Goal: Task Accomplishment & Management: Complete application form

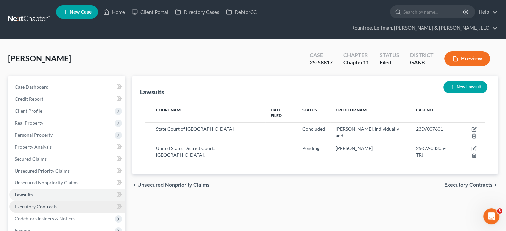
scroll to position [33, 0]
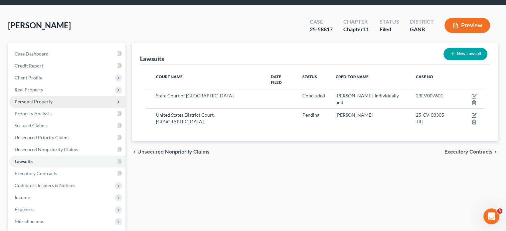
click at [26, 99] on span "Personal Property" at bounding box center [34, 102] width 38 height 6
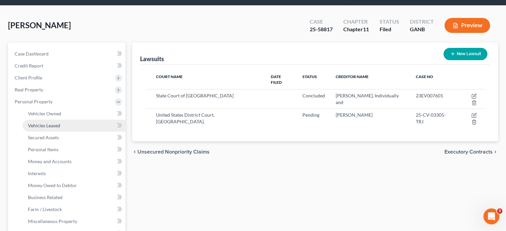
scroll to position [100, 0]
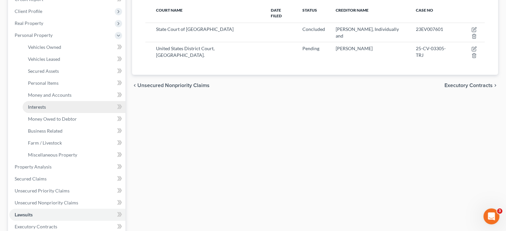
click at [41, 104] on span "Interests" at bounding box center [37, 107] width 18 height 6
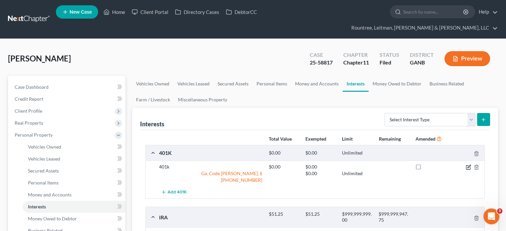
click at [468, 165] on icon "button" at bounding box center [468, 167] width 5 height 5
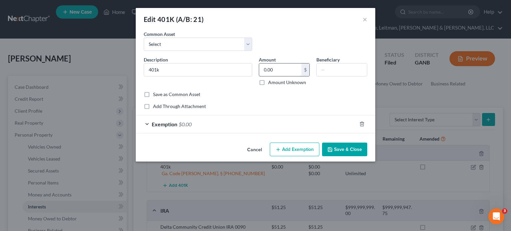
click at [278, 70] on input "0.00" at bounding box center [280, 70] width 42 height 13
type input "84,076.87"
click at [175, 124] on span "Exemption" at bounding box center [165, 124] width 26 height 6
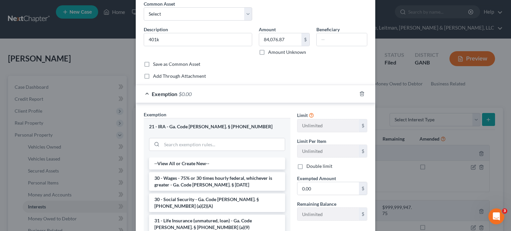
scroll to position [67, 0]
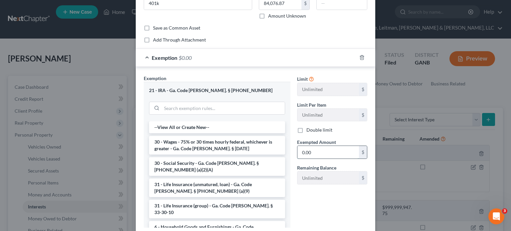
click at [324, 151] on input "0.00" at bounding box center [329, 152] width 62 height 13
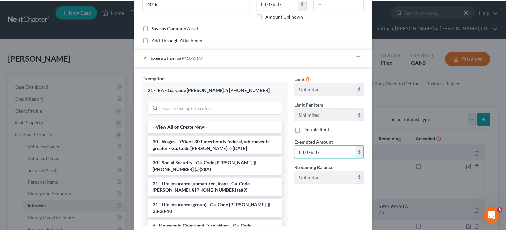
scroll to position [110, 0]
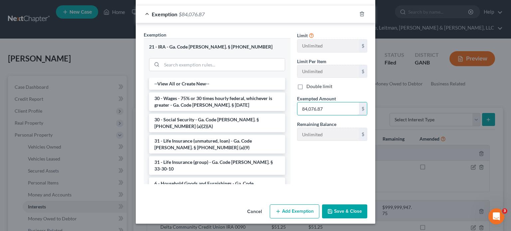
type input "84,076.87"
click at [345, 212] on button "Save & Close" at bounding box center [344, 212] width 45 height 14
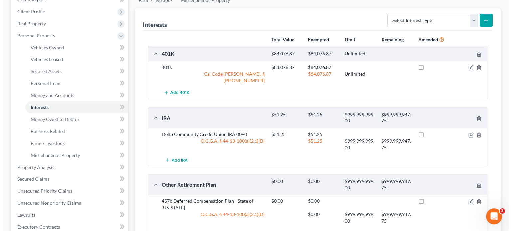
scroll to position [100, 0]
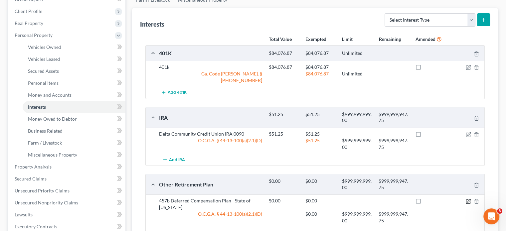
click at [466, 199] on icon "button" at bounding box center [468, 201] width 5 height 5
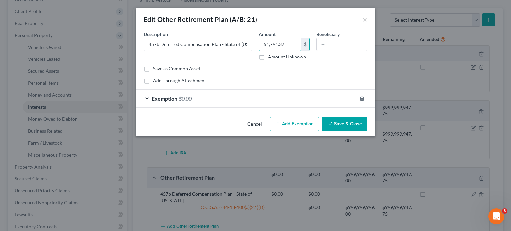
type input "51,791.37"
click at [168, 99] on span "Exemption" at bounding box center [165, 99] width 26 height 6
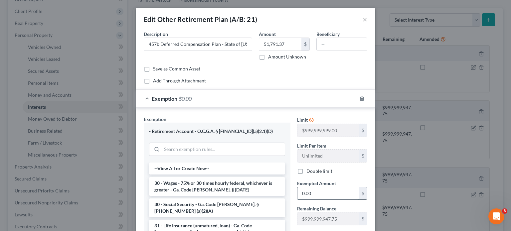
click at [318, 194] on input "0.00" at bounding box center [329, 193] width 62 height 13
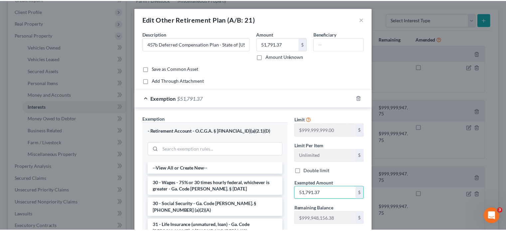
scroll to position [85, 0]
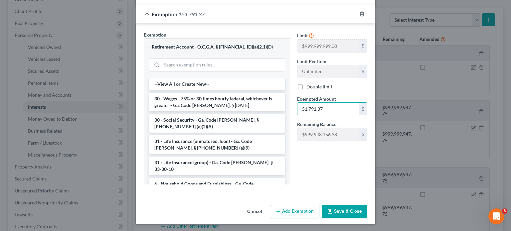
type input "51,791.37"
click at [344, 210] on button "Save & Close" at bounding box center [344, 212] width 45 height 14
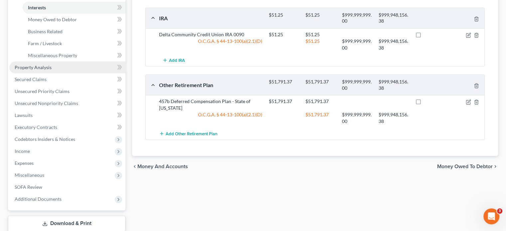
scroll to position [200, 0]
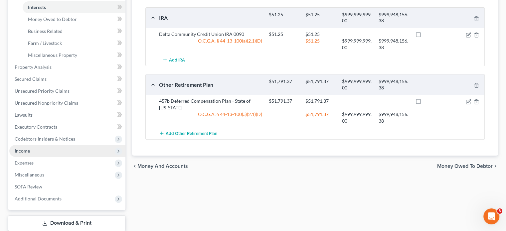
click at [22, 148] on span "Income" at bounding box center [22, 151] width 15 height 6
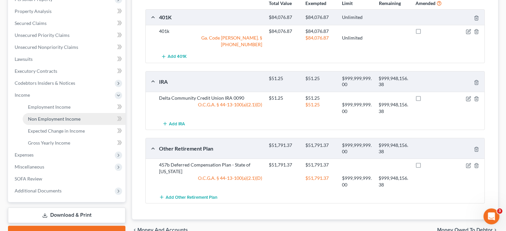
scroll to position [124, 0]
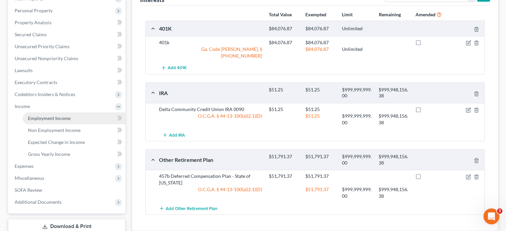
click at [53, 115] on span "Employment Income" at bounding box center [49, 118] width 43 height 6
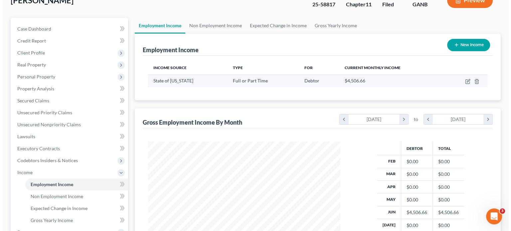
scroll to position [58, 0]
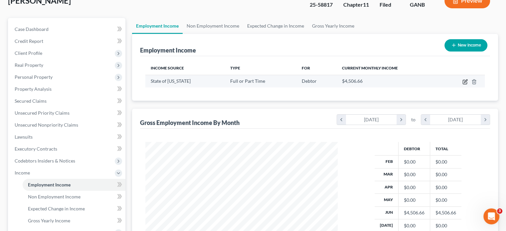
click at [466, 80] on icon "button" at bounding box center [465, 81] width 3 height 3
select select "0"
select select "10"
select select "1"
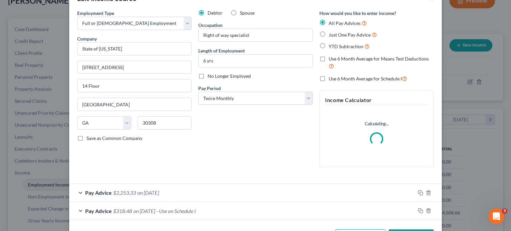
scroll to position [46, 0]
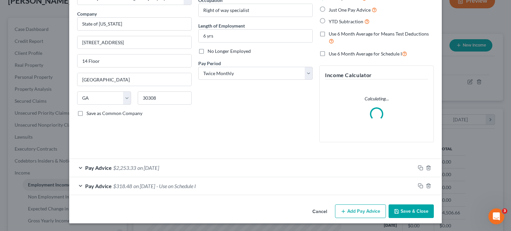
click at [93, 169] on span "Pay Advice" at bounding box center [98, 168] width 27 height 6
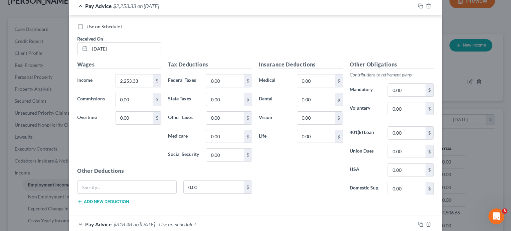
scroll to position [246, 0]
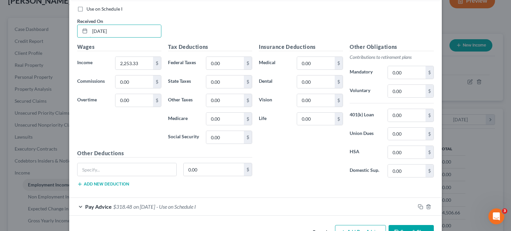
drag, startPoint x: 132, startPoint y: 30, endPoint x: 34, endPoint y: 29, distance: 97.9
click at [34, 29] on div "Edit Income Source × Employment Type * Select Full or [DEMOGRAPHIC_DATA] Employ…" at bounding box center [255, 115] width 511 height 231
type input "[DATE]"
click at [121, 120] on div "Wages Income * 2,253.33 $ Commissions 0.00 $ Overtime 0.00 $" at bounding box center [119, 96] width 91 height 106
click at [237, 62] on input "0.00" at bounding box center [225, 63] width 38 height 13
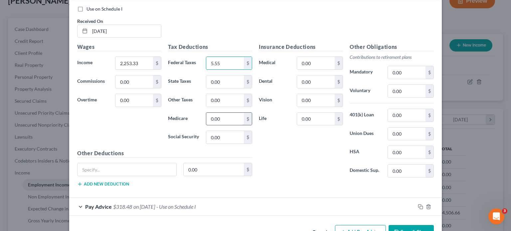
type input "5.55"
click at [231, 117] on input "0.00" at bounding box center [225, 119] width 38 height 13
type input "30.12"
click at [220, 131] on input "0.00" at bounding box center [225, 137] width 38 height 13
type input "128.81"
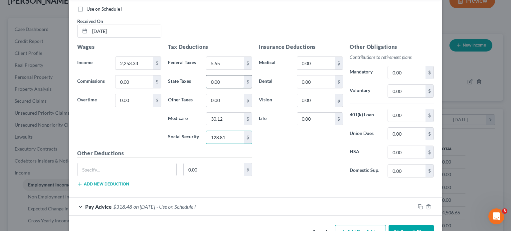
click at [215, 81] on input "0.00" at bounding box center [225, 82] width 38 height 13
type input "9.37"
drag, startPoint x: 289, startPoint y: 145, endPoint x: 286, endPoint y: 127, distance: 17.5
click at [288, 144] on div "Insurance Deductions Medical 0.00 $ Dental 0.00 $ Vision 0.00 $ Life 0.00 $" at bounding box center [301, 113] width 91 height 140
click at [318, 60] on input "0.00" at bounding box center [316, 63] width 38 height 13
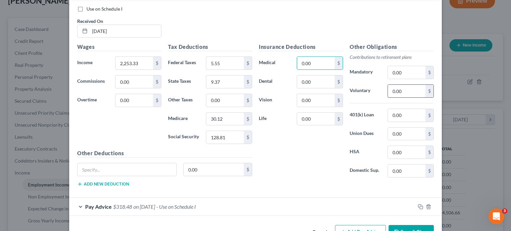
click at [409, 90] on input "0.00" at bounding box center [407, 91] width 38 height 13
drag, startPoint x: 292, startPoint y: 155, endPoint x: 404, endPoint y: 68, distance: 141.9
click at [292, 155] on div "Insurance Deductions Medical 0.00 $ Dental 0.00 $ Vision 0.00 $ Life 0.00 $" at bounding box center [301, 113] width 91 height 140
click at [409, 88] on input "0.00" at bounding box center [407, 91] width 38 height 13
type input "1,397.06"
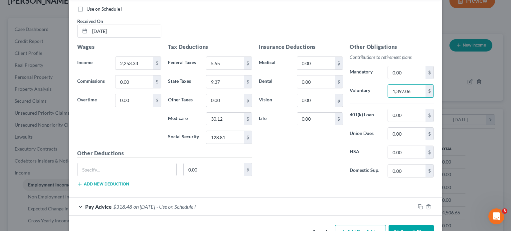
click at [296, 148] on div "Insurance Deductions Medical 0.00 $ Dental 0.00 $ Vision 0.00 $ Life 0.00 $" at bounding box center [301, 113] width 91 height 140
click at [313, 81] on input "0.00" at bounding box center [316, 82] width 38 height 13
type input "41.31"
click at [318, 97] on input "0.00" at bounding box center [316, 100] width 38 height 13
type input "9.49"
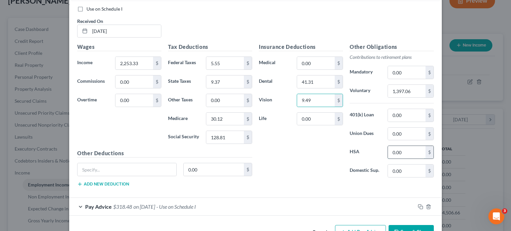
click at [409, 149] on input "0.00" at bounding box center [407, 152] width 38 height 13
type input "125.00"
click at [112, 163] on input "text" at bounding box center [127, 169] width 99 height 13
type input "ERS Employee Deduction"
type input "28.17"
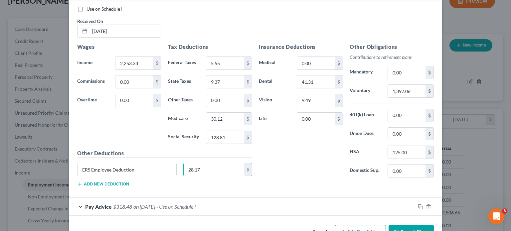
click at [114, 183] on button "Add new deduction" at bounding box center [103, 184] width 52 height 5
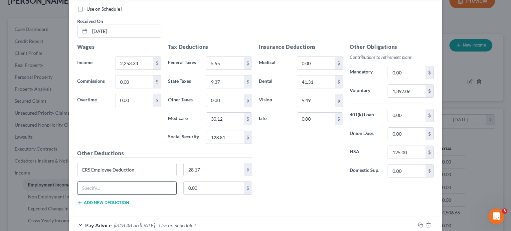
click at [114, 185] on input "text" at bounding box center [127, 188] width 99 height 13
type input "[MEDICAL_DATA] Insurance"
type input "20.82"
click at [104, 201] on button "Add new deduction" at bounding box center [103, 202] width 52 height 5
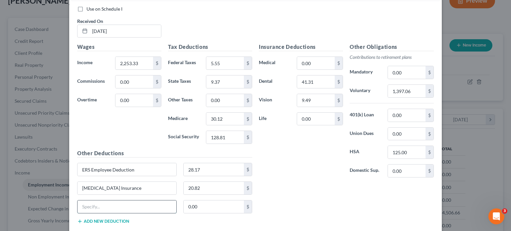
click at [104, 205] on input "text" at bounding box center [127, 207] width 99 height 13
type input "Critical Illness Insurance"
type input "18.48"
click at [113, 220] on button "Add new deduction" at bounding box center [103, 221] width 52 height 5
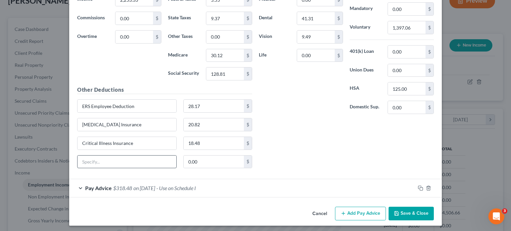
scroll to position [310, 0]
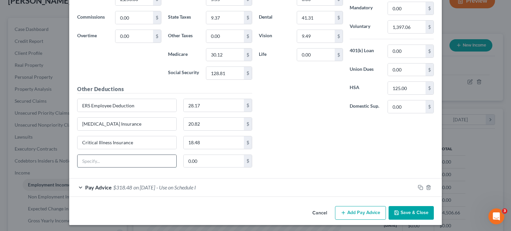
click at [99, 156] on input "text" at bounding box center [127, 161] width 99 height 13
type input "HCFSA Admin Fee"
type input "1.75"
click at [276, 165] on div "Insurance Deductions Medical 0.00 $ Dental 41.31 $ Vision 9.49 $ Life 0.00 $ Ot…" at bounding box center [347, 76] width 182 height 194
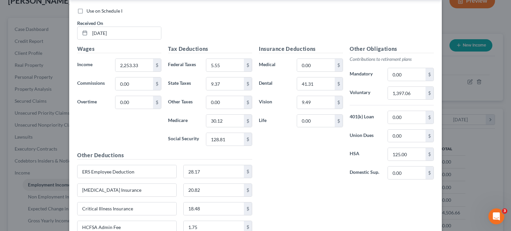
scroll to position [243, 0]
click at [401, 73] on input "0.00" at bounding box center [407, 75] width 38 height 13
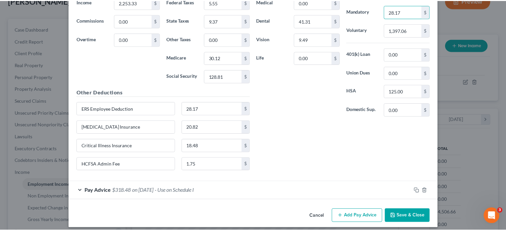
scroll to position [310, 0]
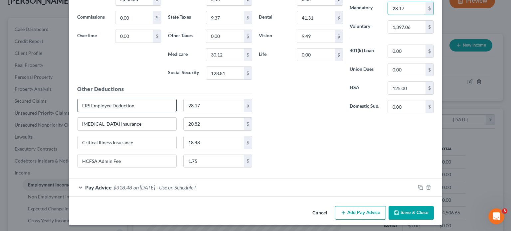
type input "28.17"
drag, startPoint x: 163, startPoint y: 104, endPoint x: -102, endPoint y: 100, distance: 264.6
click at [0, 100] on html "Home New Case Client Portal Directory Cases DebtorCC Rountree, [PERSON_NAME], […" at bounding box center [255, 143] width 511 height 402
type input "MetLife Legal and Short Term Disability"
click at [195, 107] on input "28.17" at bounding box center [214, 105] width 61 height 13
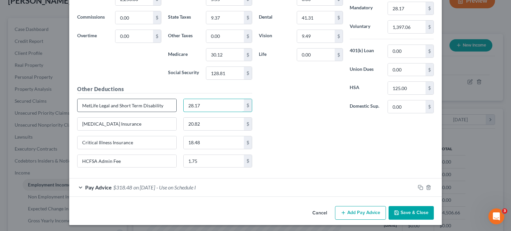
drag, startPoint x: 208, startPoint y: 104, endPoint x: 156, endPoint y: 103, distance: 51.6
click at [165, 104] on div "MetLife Legal and Short Term Disability 28.17 $" at bounding box center [165, 108] width 182 height 19
type input "33.93"
click at [414, 212] on button "Save & Close" at bounding box center [411, 213] width 45 height 14
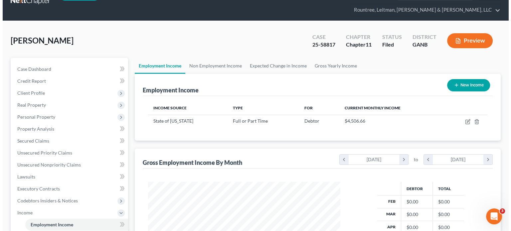
scroll to position [0, 0]
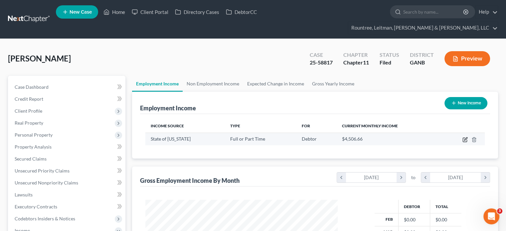
click at [466, 137] on icon "button" at bounding box center [465, 138] width 3 height 3
select select "0"
select select "10"
select select "1"
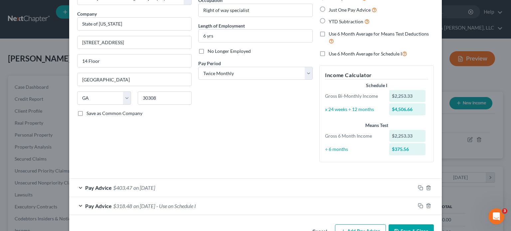
scroll to position [66, 0]
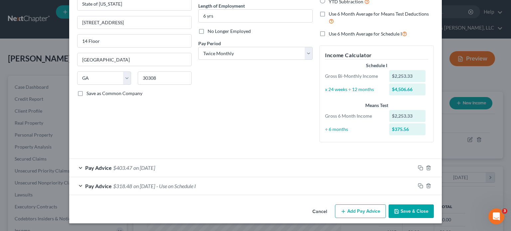
click at [361, 211] on button "Add Pay Advice" at bounding box center [360, 212] width 51 height 14
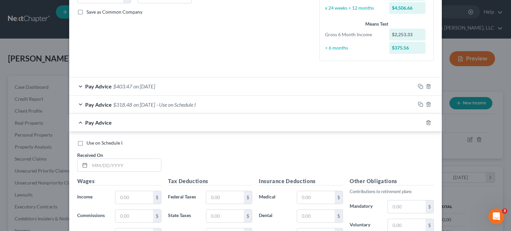
scroll to position [166, 0]
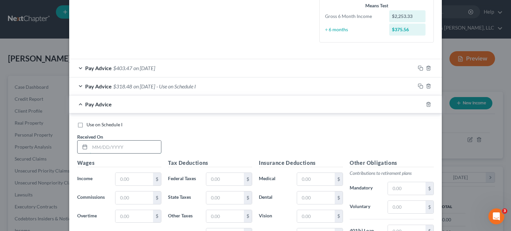
click at [100, 148] on input "text" at bounding box center [125, 147] width 71 height 13
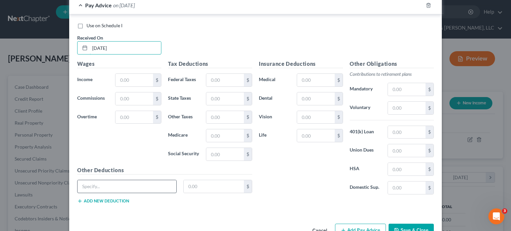
scroll to position [266, 0]
type input "[DATE]"
click at [129, 78] on input "text" at bounding box center [134, 79] width 38 height 13
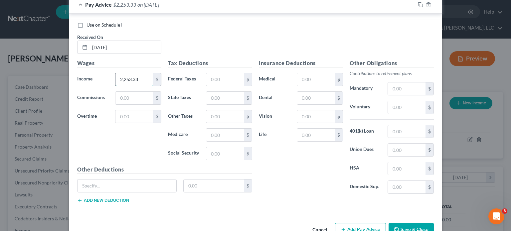
type input "2,253.33"
type input "0.00"
type input "27.41"
click at [216, 151] on input "text" at bounding box center [225, 153] width 38 height 13
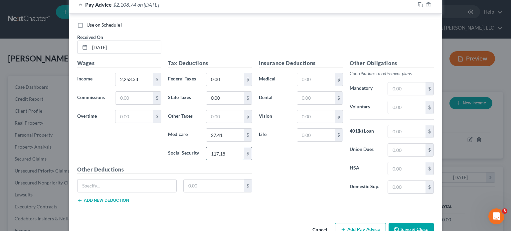
type input "117.18"
click at [299, 75] on input "text" at bounding box center [316, 79] width 38 height 13
type input "157.53"
click at [319, 97] on input "text" at bounding box center [316, 98] width 38 height 13
type input "0.00"
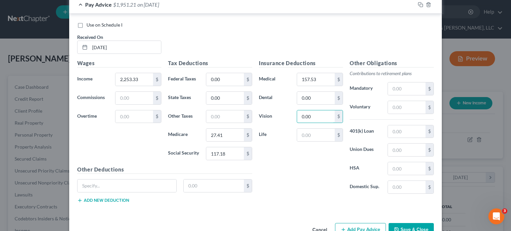
type input "0.00"
drag, startPoint x: 280, startPoint y: 148, endPoint x: 386, endPoint y: 108, distance: 112.7
click at [280, 148] on div "Insurance Deductions Medical 157.53 $ Dental 0.00 $ Vision 0.00 $ Life $" at bounding box center [301, 129] width 91 height 140
click at [406, 109] on input "text" at bounding box center [407, 107] width 38 height 13
type input "1,397.06"
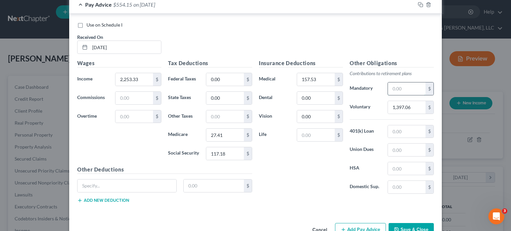
click at [408, 89] on input "text" at bounding box center [407, 89] width 38 height 13
type input "28.17"
click at [395, 163] on input "text" at bounding box center [407, 168] width 38 height 13
type input "125.00"
click at [200, 182] on input "text" at bounding box center [214, 186] width 61 height 13
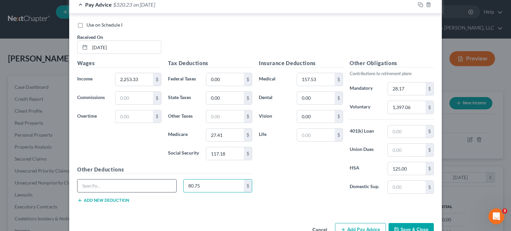
type input "80.75"
click at [82, 187] on input "text" at bounding box center [127, 186] width 99 height 13
type input "[PERSON_NAME]"
click at [160, 204] on div "Other Deductions [PERSON_NAME] 80.75 $ Add new deduction" at bounding box center [165, 187] width 182 height 43
click at [110, 198] on button "Add new deduction" at bounding box center [103, 200] width 52 height 5
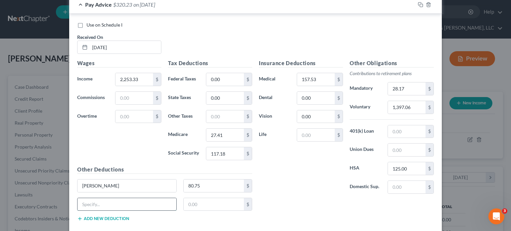
click at [112, 203] on input "text" at bounding box center [127, 204] width 99 height 13
type input "HCFSA Admin"
click at [211, 200] on input "text" at bounding box center [214, 204] width 61 height 13
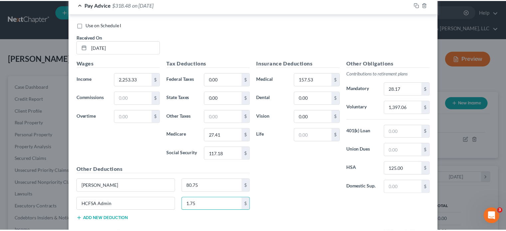
scroll to position [302, 0]
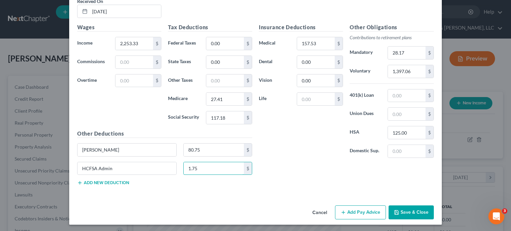
type input "1.75"
click at [407, 207] on button "Save & Close" at bounding box center [411, 213] width 45 height 14
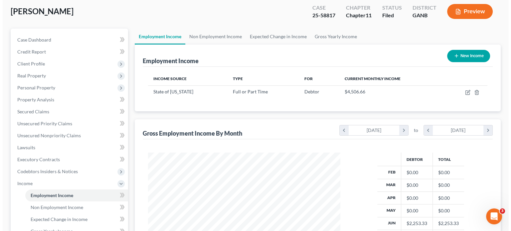
scroll to position [25, 0]
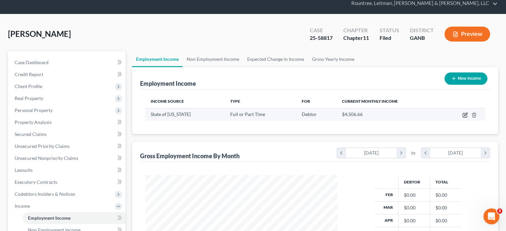
click at [466, 113] on icon "button" at bounding box center [465, 114] width 3 height 3
select select "0"
select select "10"
select select "1"
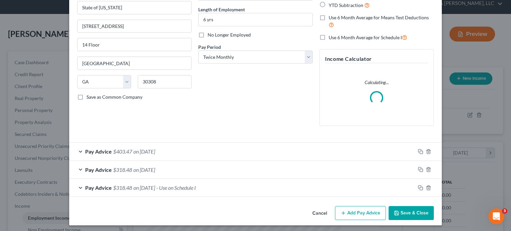
scroll to position [64, 0]
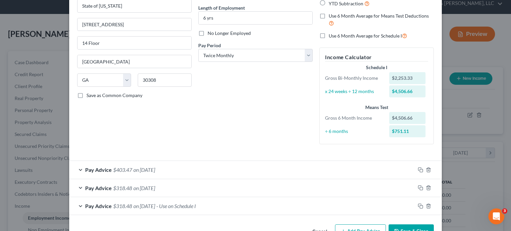
click at [77, 170] on div "Pay Advice $403.47 on [DATE]" at bounding box center [242, 170] width 346 height 18
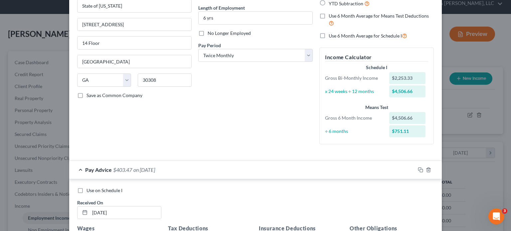
click at [87, 189] on label "Use on Schedule I" at bounding box center [105, 190] width 36 height 7
click at [89, 189] on input "Use on Schedule I" at bounding box center [91, 189] width 4 height 4
checkbox input "true"
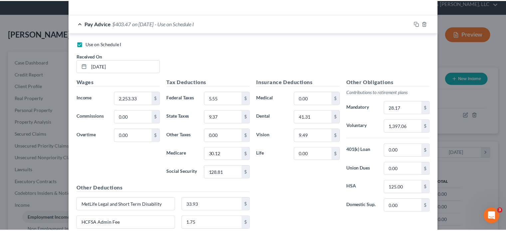
scroll to position [328, 0]
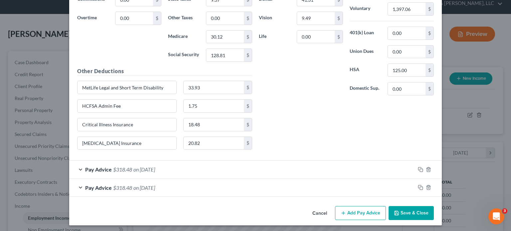
click at [412, 211] on button "Save & Close" at bounding box center [411, 213] width 45 height 14
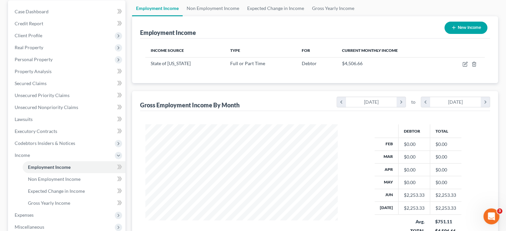
scroll to position [158, 0]
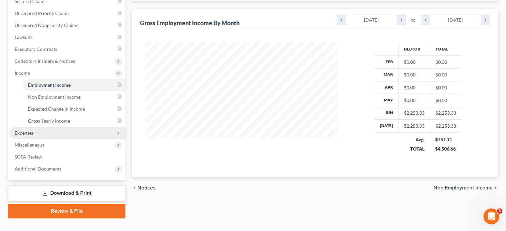
click at [44, 127] on span "Expenses" at bounding box center [67, 133] width 116 height 12
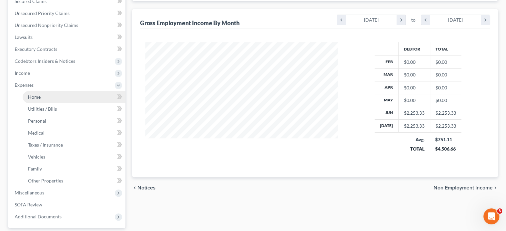
click at [45, 91] on link "Home" at bounding box center [74, 97] width 103 height 12
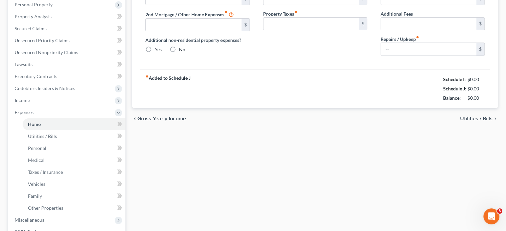
type input "0.00"
radio input "true"
type input "182.91"
type input "91.66"
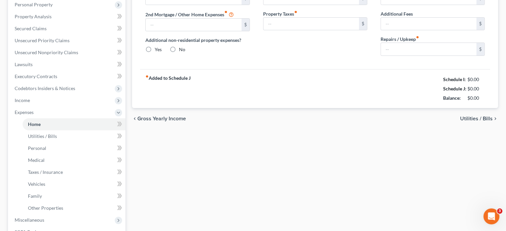
type input "0.00"
type input "200.00"
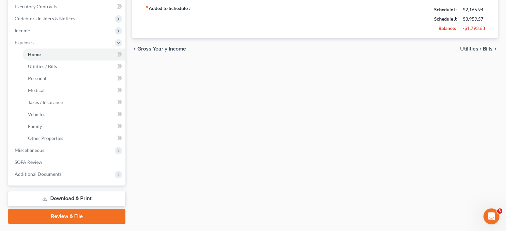
scroll to position [206, 0]
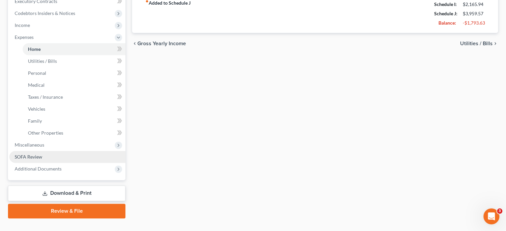
click at [37, 154] on span "SOFA Review" at bounding box center [29, 157] width 28 height 6
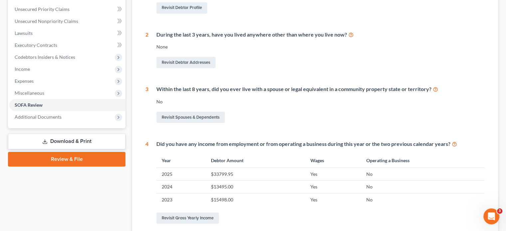
scroll to position [32, 0]
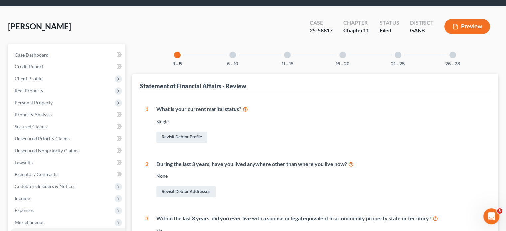
click at [454, 52] on div at bounding box center [453, 55] width 7 height 7
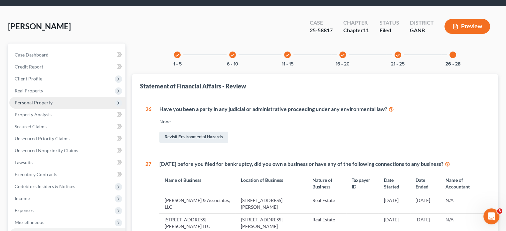
click at [32, 100] on span "Personal Property" at bounding box center [34, 103] width 38 height 6
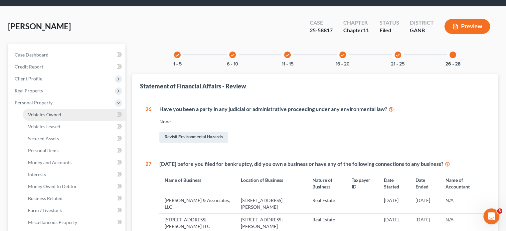
click at [44, 112] on span "Vehicles Owned" at bounding box center [44, 115] width 33 height 6
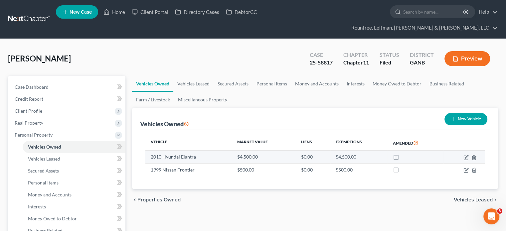
click at [171, 151] on td "2010 Hyundai Elantra" at bounding box center [188, 157] width 87 height 13
click at [463, 151] on td at bounding box center [464, 157] width 41 height 13
click at [467, 155] on icon "button" at bounding box center [466, 157] width 5 height 5
select select "0"
select select "16"
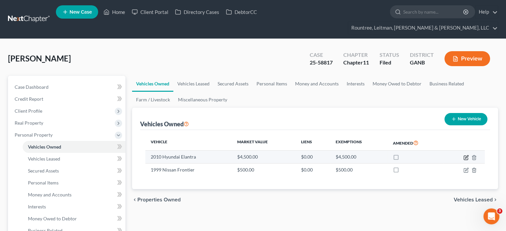
select select "3"
select select "0"
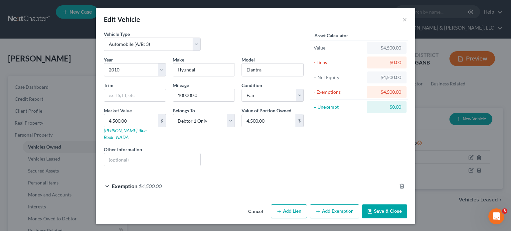
click at [387, 205] on button "Save & Close" at bounding box center [384, 212] width 45 height 14
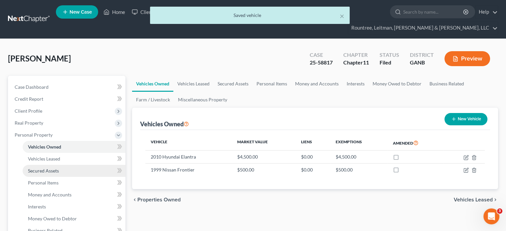
click at [48, 168] on span "Secured Assets" at bounding box center [43, 171] width 31 height 6
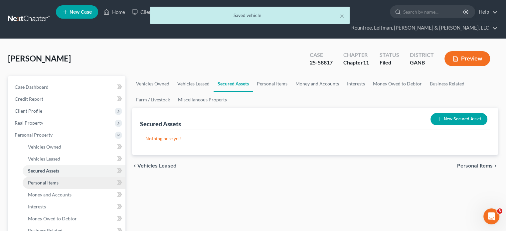
click at [52, 180] on span "Personal Items" at bounding box center [43, 183] width 31 height 6
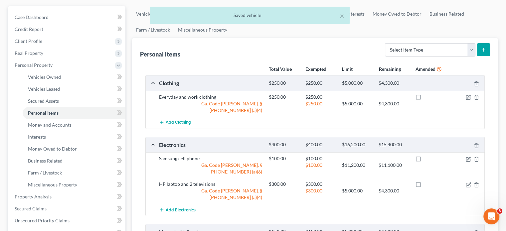
scroll to position [100, 0]
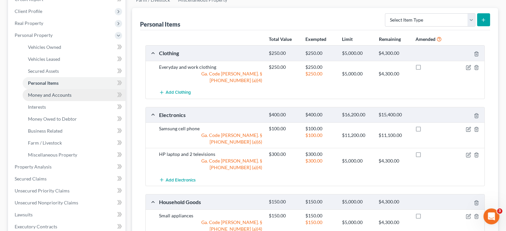
click at [51, 92] on span "Money and Accounts" at bounding box center [50, 95] width 44 height 6
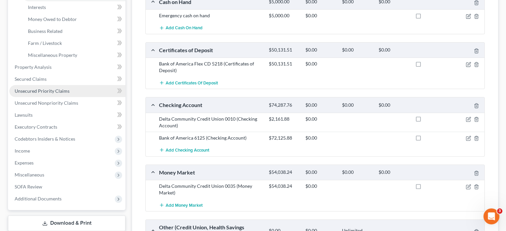
scroll to position [133, 0]
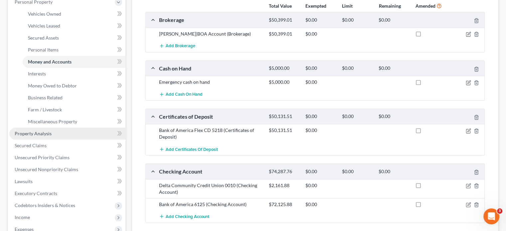
click at [42, 131] on span "Property Analysis" at bounding box center [33, 134] width 37 height 6
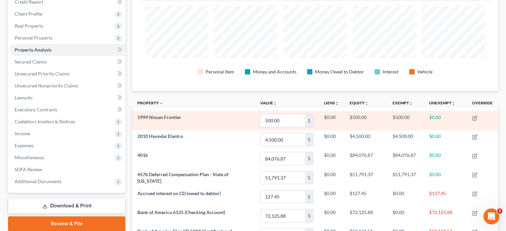
scroll to position [133, 0]
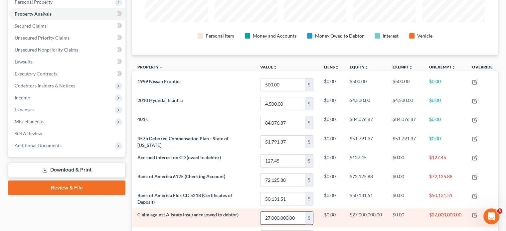
click at [270, 212] on input "27,000,000.00" at bounding box center [283, 218] width 45 height 13
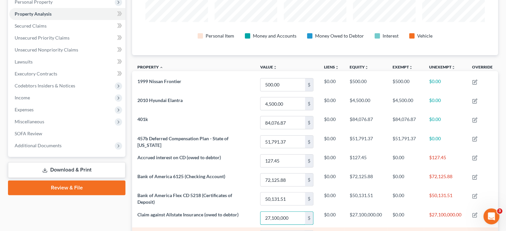
type input "27,100,000"
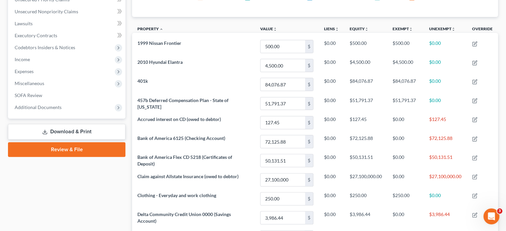
scroll to position [63, 0]
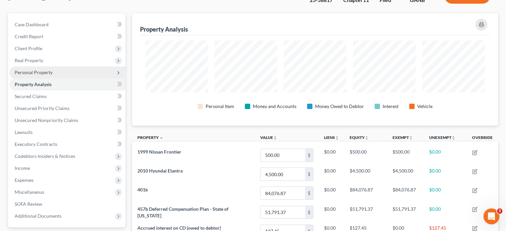
click at [42, 70] on span "Personal Property" at bounding box center [34, 73] width 38 height 6
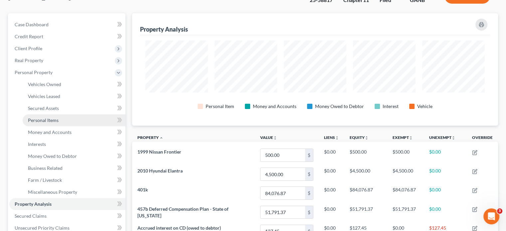
click at [53, 117] on span "Personal Items" at bounding box center [43, 120] width 31 height 6
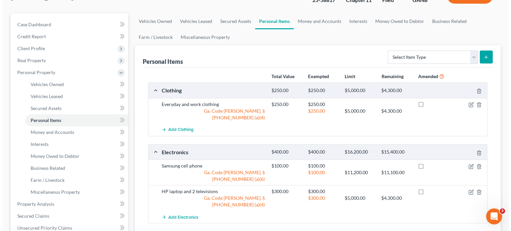
scroll to position [67, 0]
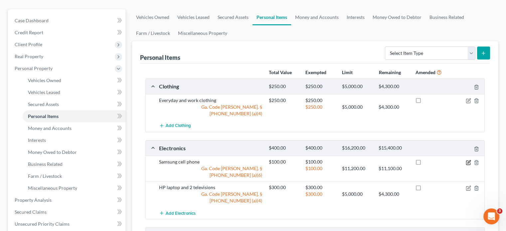
click at [470, 160] on icon "button" at bounding box center [469, 161] width 3 height 3
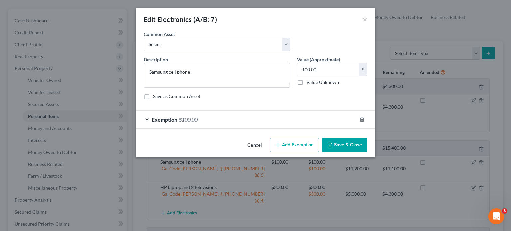
click at [173, 119] on span "Exemption" at bounding box center [165, 119] width 26 height 6
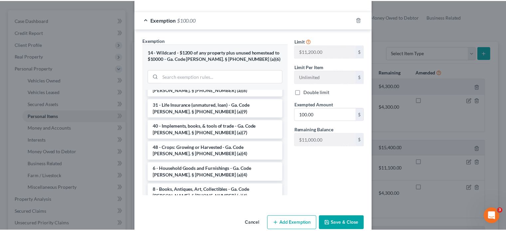
scroll to position [112, 0]
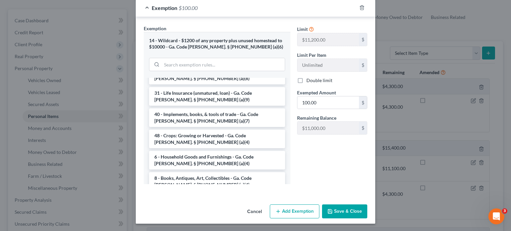
click at [347, 212] on button "Save & Close" at bounding box center [344, 212] width 45 height 14
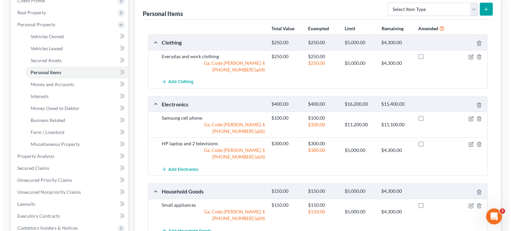
scroll to position [33, 0]
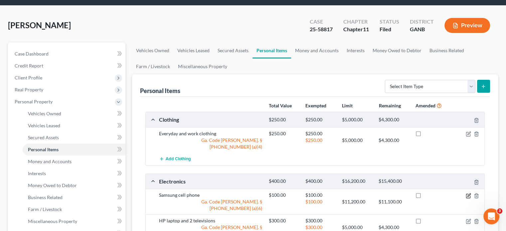
click at [470, 194] on icon "button" at bounding box center [468, 196] width 4 height 4
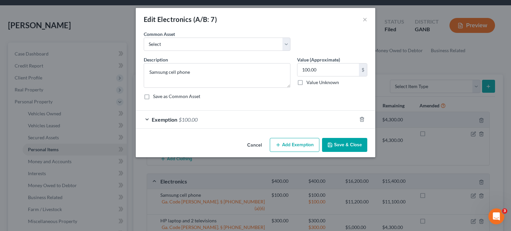
click at [169, 118] on span "Exemption" at bounding box center [165, 119] width 26 height 6
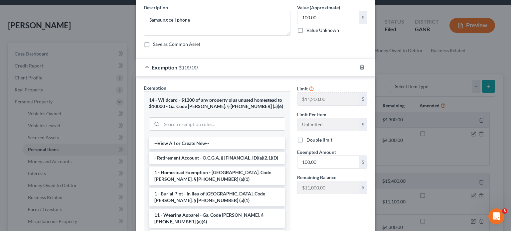
scroll to position [67, 0]
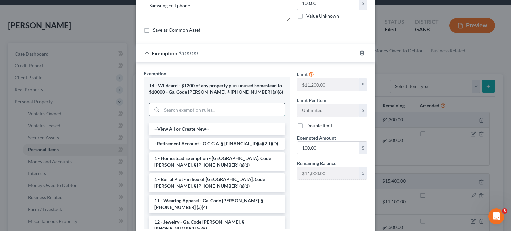
click at [195, 108] on input "search" at bounding box center [223, 110] width 123 height 13
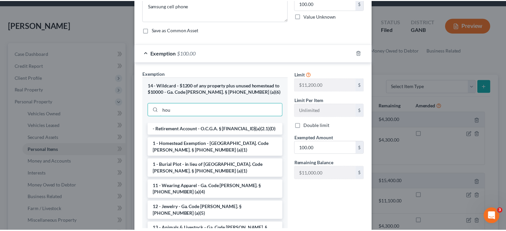
scroll to position [62, 0]
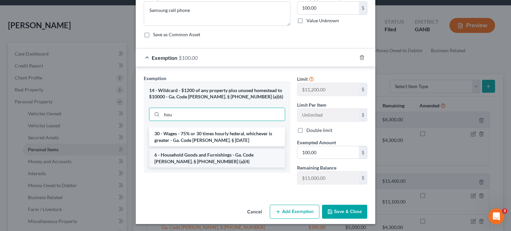
click at [190, 154] on li "6 - Household Goods and Furnishings - Ga. Code [PERSON_NAME]. § [PHONE_NUMBER] …" at bounding box center [217, 158] width 136 height 19
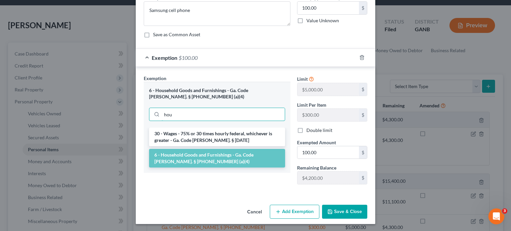
drag, startPoint x: 222, startPoint y: 115, endPoint x: 105, endPoint y: 115, distance: 117.8
click at [105, 115] on div "Edit Electronics (A/B: 7) × An exemption set must first be selected from the Fi…" at bounding box center [255, 115] width 511 height 231
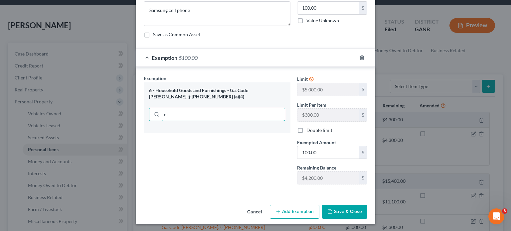
type input "e"
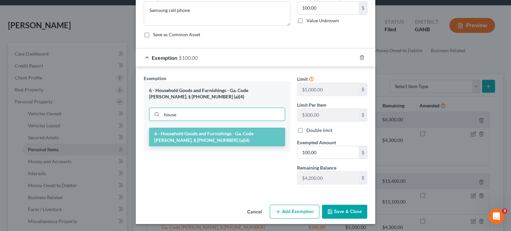
type input "house"
click at [192, 129] on li "6 - Household Goods and Furnishings - Ga. Code [PERSON_NAME]. § [PHONE_NUMBER] …" at bounding box center [217, 137] width 136 height 19
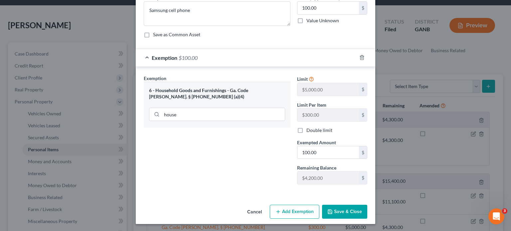
click at [339, 209] on button "Save & Close" at bounding box center [344, 212] width 45 height 14
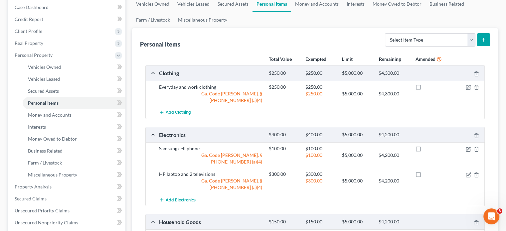
scroll to position [67, 0]
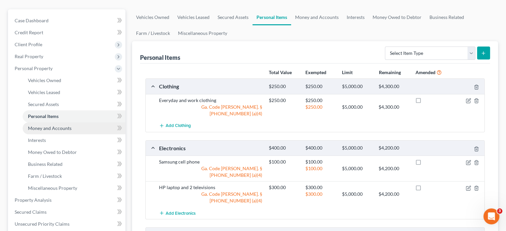
click at [54, 125] on span "Money and Accounts" at bounding box center [50, 128] width 44 height 6
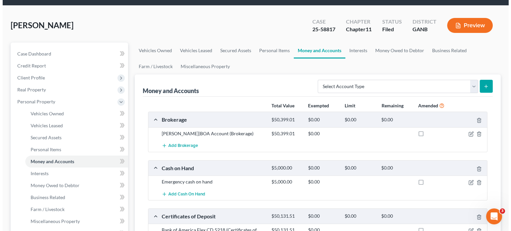
scroll to position [67, 0]
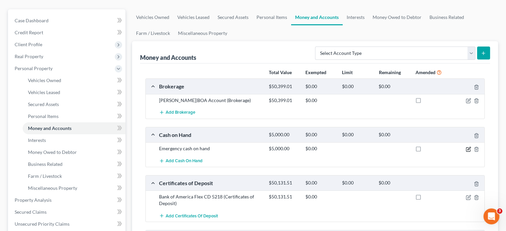
click at [468, 147] on icon "button" at bounding box center [468, 149] width 5 height 5
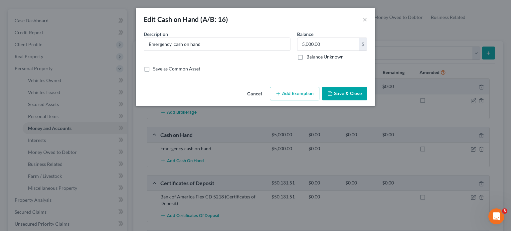
click at [293, 92] on button "Add Exemption" at bounding box center [295, 94] width 50 height 14
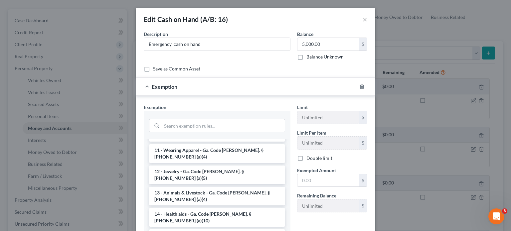
scroll to position [100, 0]
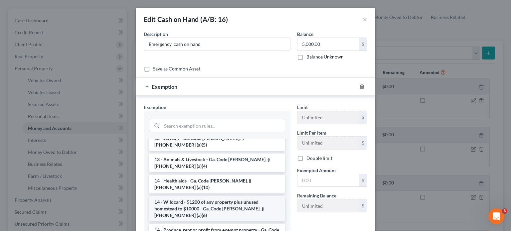
click at [217, 196] on li "14 - Wildcard - $1200 of any property plus unused homestead to $10000 - Ga. Cod…" at bounding box center [217, 208] width 136 height 25
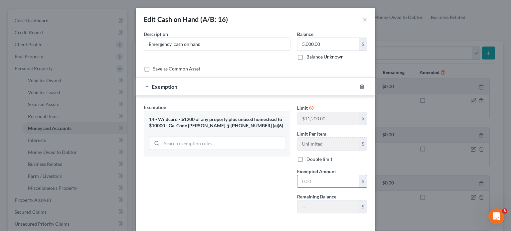
click at [331, 181] on input "text" at bounding box center [329, 181] width 62 height 13
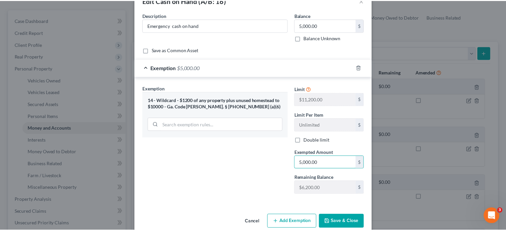
scroll to position [29, 0]
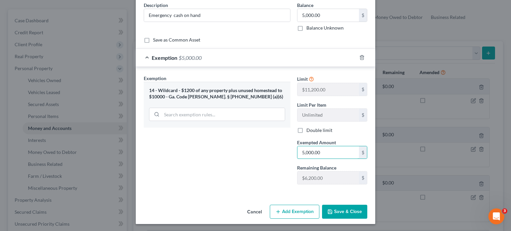
type input "5,000.00"
click at [339, 209] on button "Save & Close" at bounding box center [344, 212] width 45 height 14
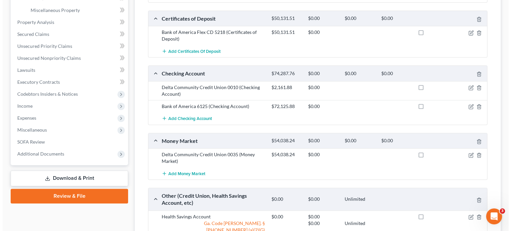
scroll to position [233, 0]
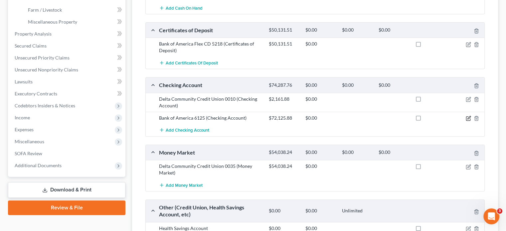
click at [469, 116] on icon "button" at bounding box center [468, 118] width 5 height 5
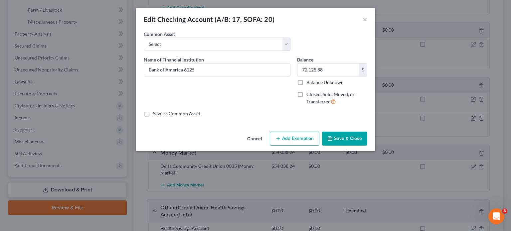
click at [297, 134] on button "Add Exemption" at bounding box center [295, 139] width 50 height 14
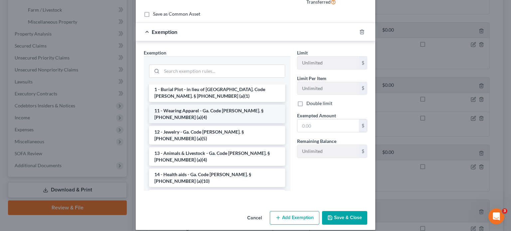
scroll to position [67, 0]
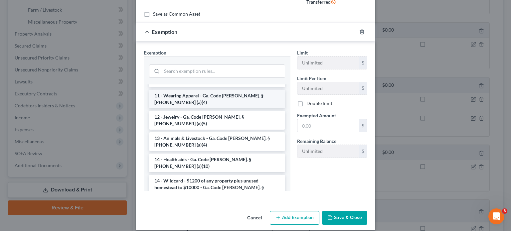
click at [207, 175] on li "14 - Wildcard - $1200 of any property plus unused homestead to $10000 - Ga. Cod…" at bounding box center [217, 187] width 136 height 25
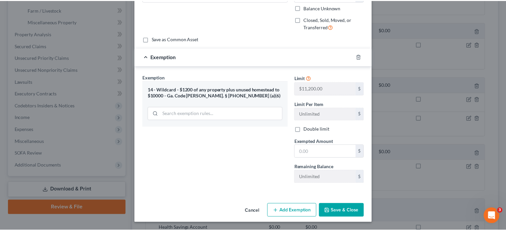
scroll to position [74, 0]
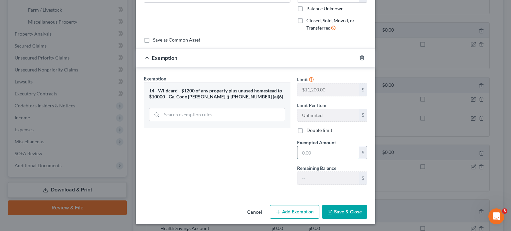
click at [326, 153] on input "text" at bounding box center [329, 152] width 62 height 13
type input "6,200.00"
click at [341, 211] on button "Save & Close" at bounding box center [344, 212] width 45 height 14
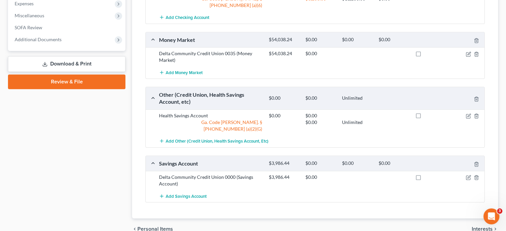
scroll to position [126, 0]
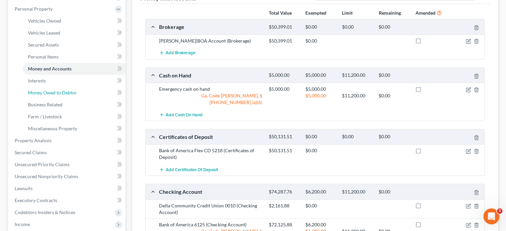
drag, startPoint x: 56, startPoint y: 80, endPoint x: 141, endPoint y: 77, distance: 85.2
click at [56, 90] on span "Money Owed to Debtor" at bounding box center [52, 93] width 49 height 6
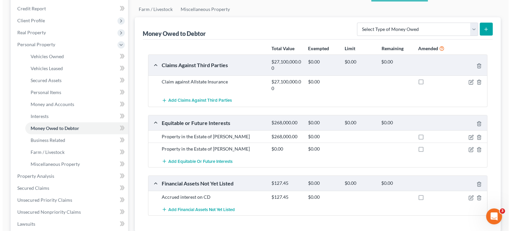
scroll to position [133, 0]
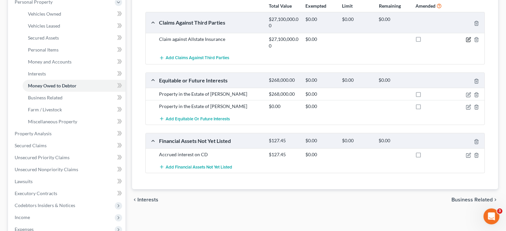
click at [468, 37] on icon "button" at bounding box center [468, 39] width 5 height 5
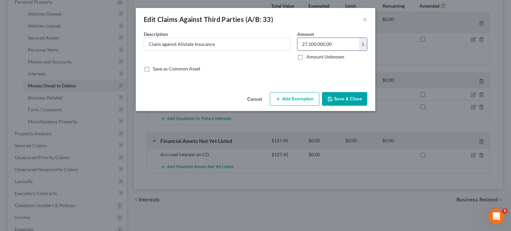
click at [351, 43] on input "27,100,000.00" at bounding box center [329, 44] width 62 height 13
type input "40,000,000"
click at [242, 42] on input "Claim against Allstate Insurance" at bounding box center [217, 44] width 146 height 13
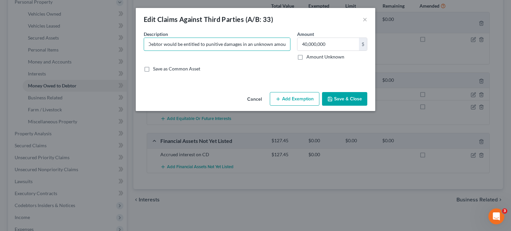
scroll to position [0, 71]
type input "Claim against Allstate Insurance (Debtor would be entitled to punitive damages …"
click at [344, 94] on button "Save & Close" at bounding box center [344, 99] width 45 height 14
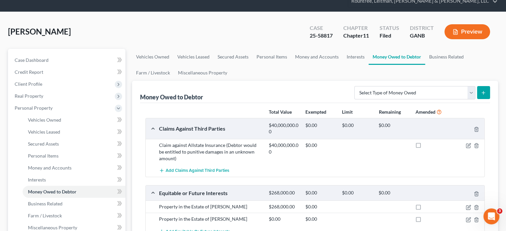
scroll to position [0, 0]
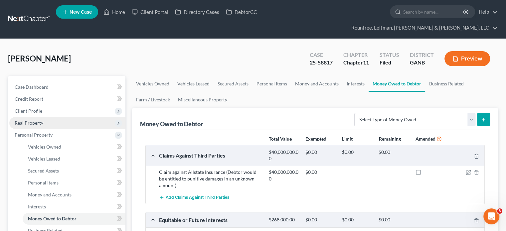
click at [39, 120] on span "Real Property" at bounding box center [29, 123] width 29 height 6
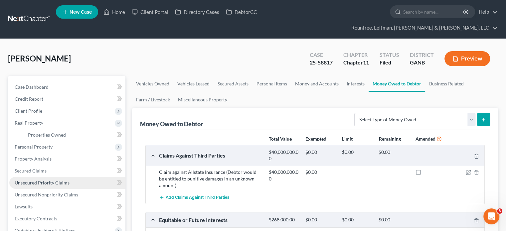
click at [47, 180] on span "Unsecured Priority Claims" at bounding box center [42, 183] width 55 height 6
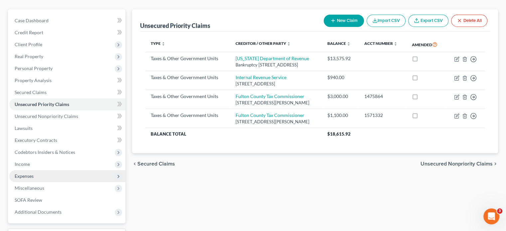
scroll to position [67, 0]
click at [34, 170] on span "Expenses" at bounding box center [67, 176] width 116 height 12
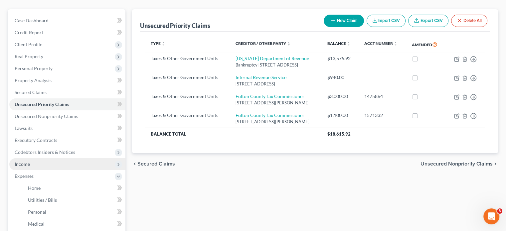
click at [42, 158] on span "Income" at bounding box center [67, 164] width 116 height 12
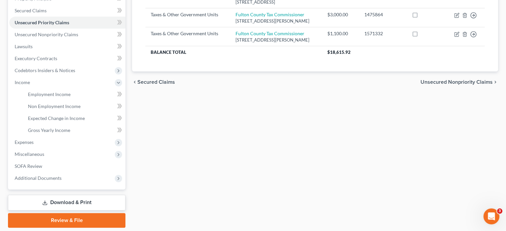
scroll to position [158, 0]
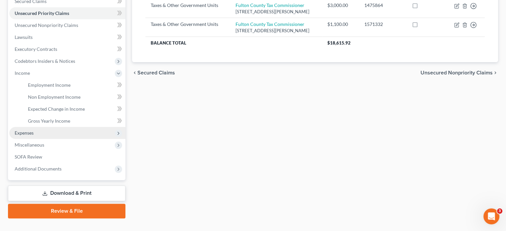
click at [64, 127] on span "Expenses" at bounding box center [67, 133] width 116 height 12
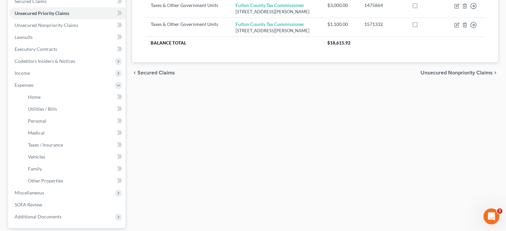
scroll to position [206, 0]
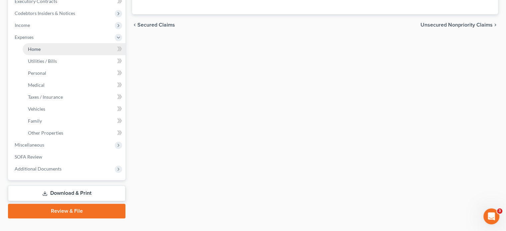
click at [41, 43] on link "Home" at bounding box center [74, 49] width 103 height 12
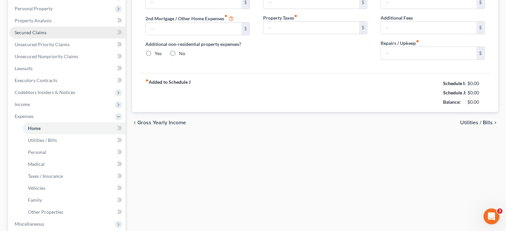
type input "0.00"
radio input "true"
type input "182.91"
type input "91.66"
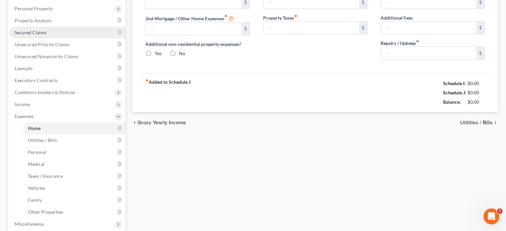
type input "0.00"
type input "200.00"
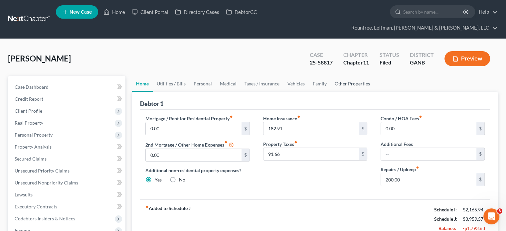
click at [350, 76] on link "Other Properties" at bounding box center [352, 84] width 43 height 16
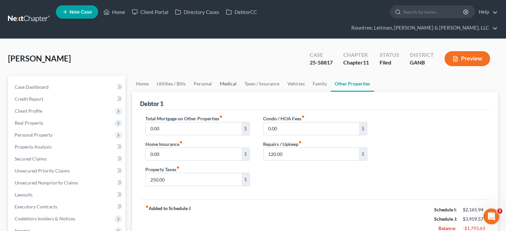
click at [225, 76] on link "Medical" at bounding box center [228, 84] width 25 height 16
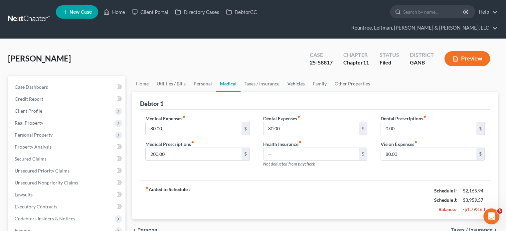
click at [299, 76] on link "Vehicles" at bounding box center [296, 84] width 25 height 16
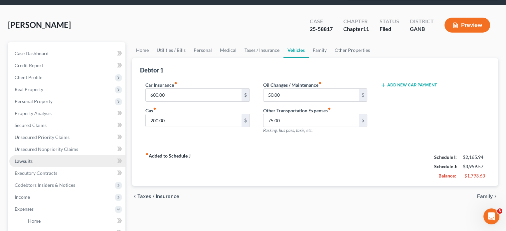
scroll to position [33, 0]
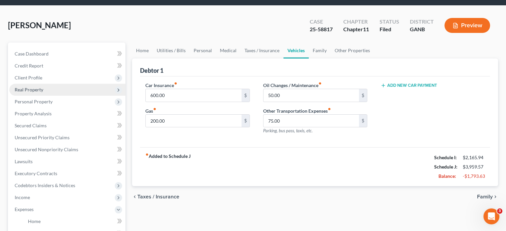
click at [37, 87] on span "Real Property" at bounding box center [29, 90] width 29 height 6
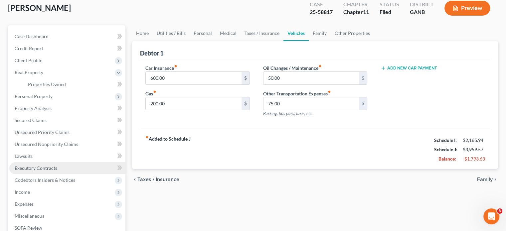
scroll to position [67, 0]
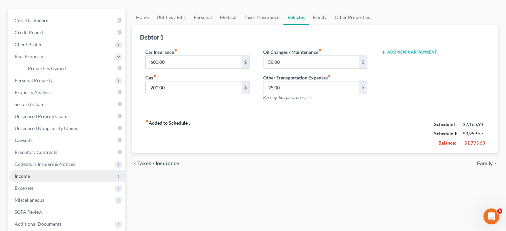
click at [29, 173] on span "Income" at bounding box center [22, 176] width 15 height 6
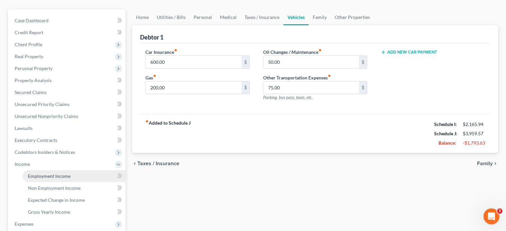
click at [40, 170] on link "Employment Income" at bounding box center [74, 176] width 103 height 12
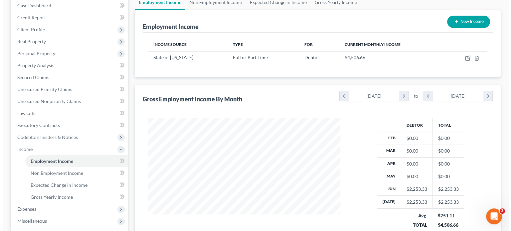
scroll to position [67, 0]
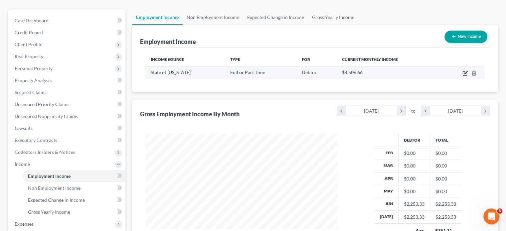
click at [465, 71] on icon "button" at bounding box center [465, 73] width 5 height 5
select select "0"
select select "10"
select select "1"
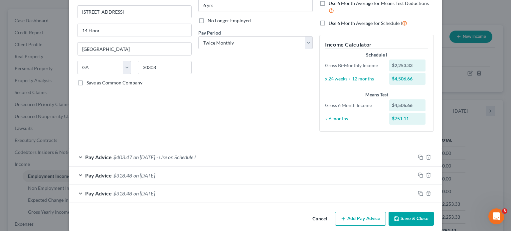
scroll to position [84, 0]
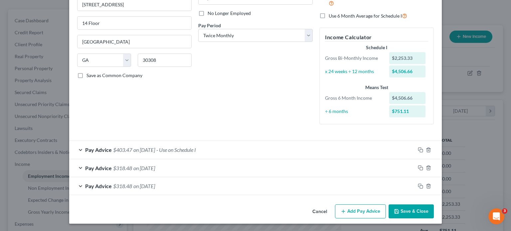
click at [78, 149] on div "Pay Advice $403.47 on [DATE] - Use on Schedule I" at bounding box center [242, 150] width 346 height 18
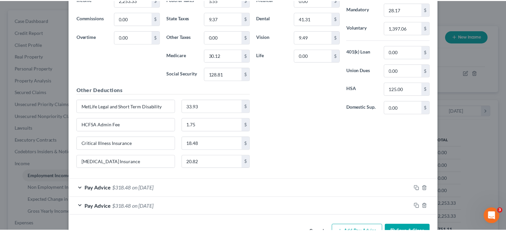
scroll to position [317, 0]
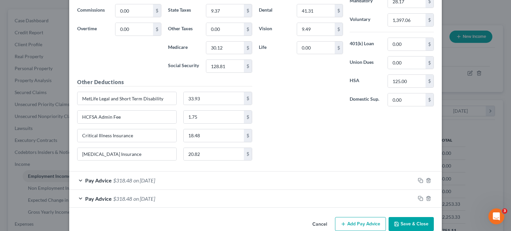
click at [44, 35] on div "Edit Income Source × Employment Type * Select Full or [DEMOGRAPHIC_DATA] Employ…" at bounding box center [255, 115] width 511 height 231
click at [414, 221] on button "Save & Close" at bounding box center [411, 224] width 45 height 14
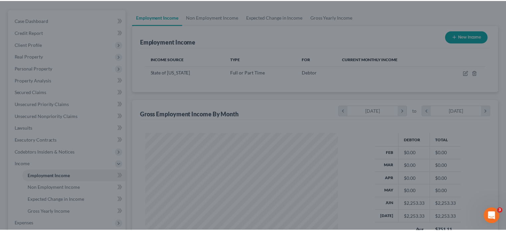
scroll to position [332689, 332602]
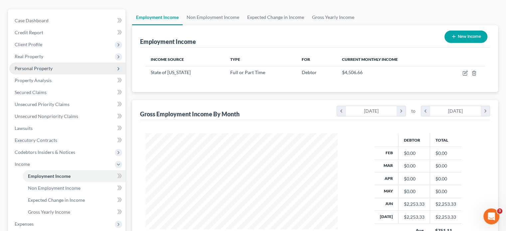
click at [43, 66] on span "Personal Property" at bounding box center [34, 69] width 38 height 6
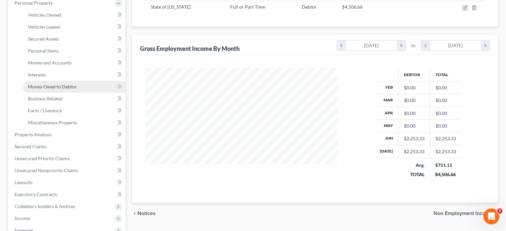
scroll to position [133, 0]
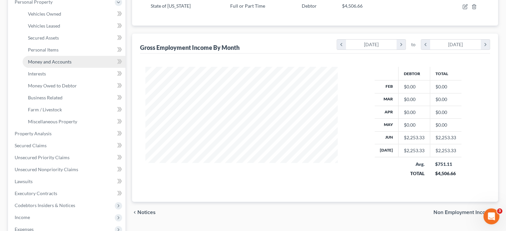
click at [54, 59] on span "Money and Accounts" at bounding box center [50, 62] width 44 height 6
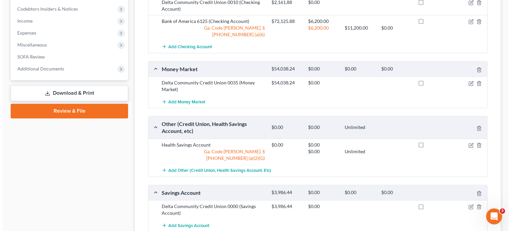
scroll to position [333, 0]
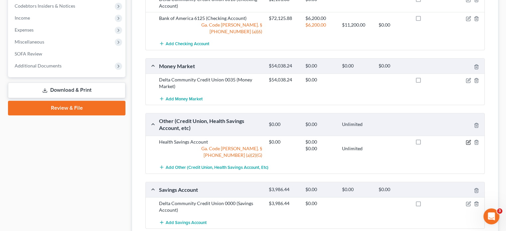
click at [466, 141] on icon "button" at bounding box center [468, 143] width 4 height 4
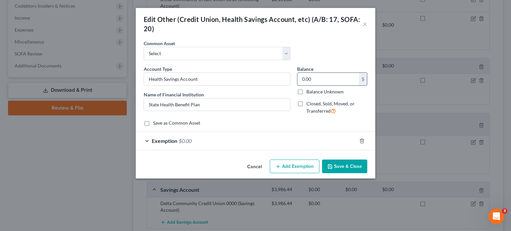
click at [323, 80] on input "0.00" at bounding box center [329, 79] width 62 height 13
type input "723.13"
click at [172, 142] on span "Exemption" at bounding box center [165, 141] width 26 height 6
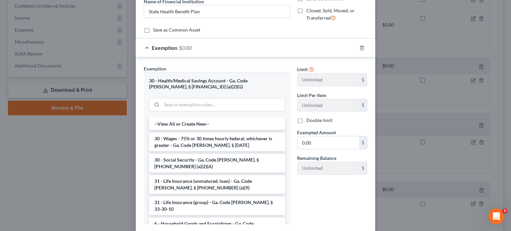
scroll to position [100, 0]
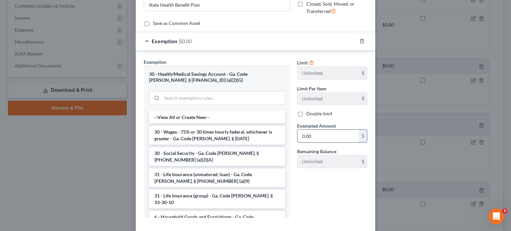
click at [326, 132] on input "0.00" at bounding box center [329, 136] width 62 height 13
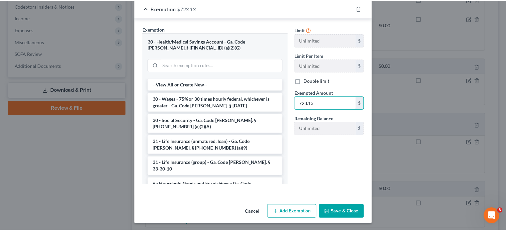
scroll to position [133, 0]
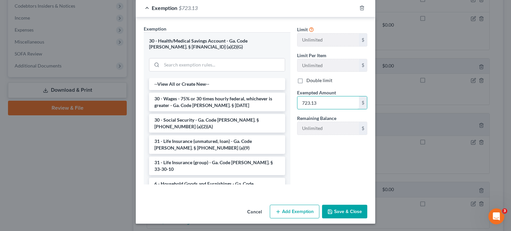
type input "723.13"
click at [346, 212] on button "Save & Close" at bounding box center [344, 212] width 45 height 14
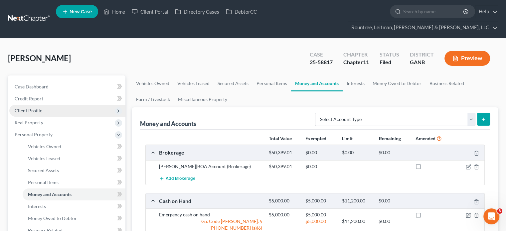
scroll to position [0, 0]
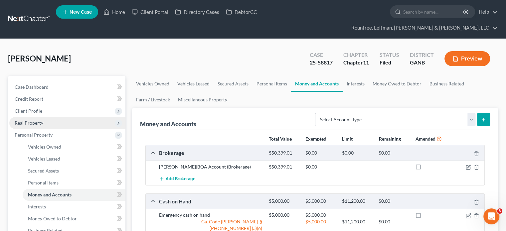
click at [41, 120] on span "Real Property" at bounding box center [29, 123] width 29 height 6
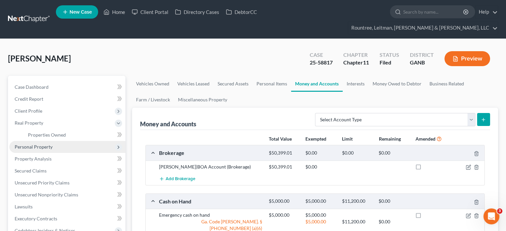
click at [53, 141] on span "Personal Property" at bounding box center [67, 147] width 116 height 12
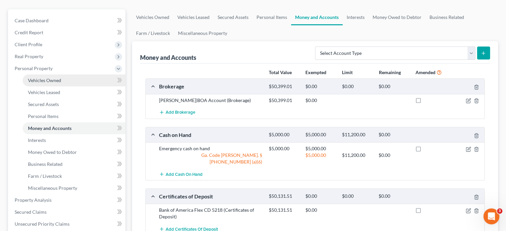
click at [64, 75] on link "Vehicles Owned" at bounding box center [74, 81] width 103 height 12
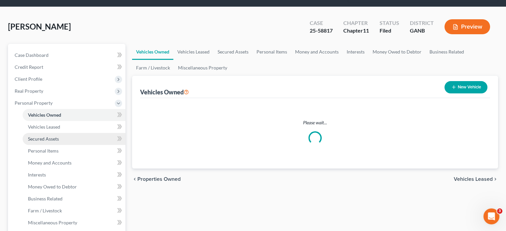
scroll to position [67, 0]
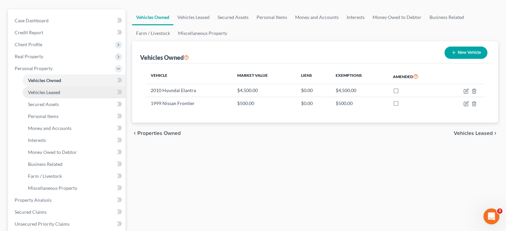
click at [54, 90] on span "Vehicles Leased" at bounding box center [44, 93] width 32 height 6
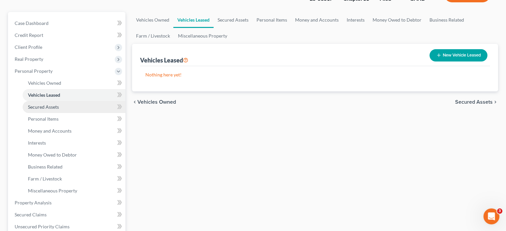
scroll to position [67, 0]
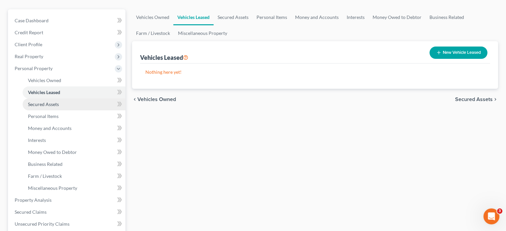
click at [53, 102] on span "Secured Assets" at bounding box center [43, 105] width 31 height 6
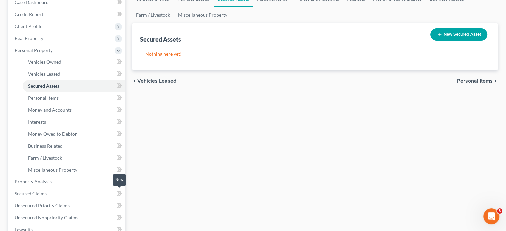
scroll to position [100, 0]
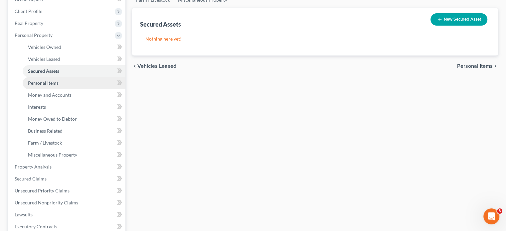
click at [48, 80] on span "Personal Items" at bounding box center [43, 83] width 31 height 6
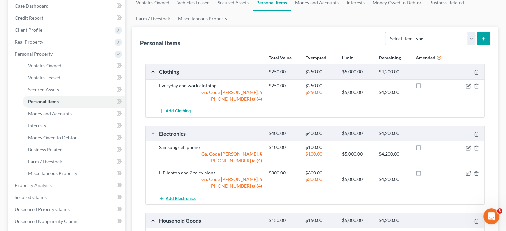
scroll to position [100, 0]
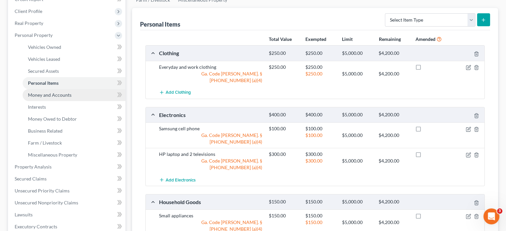
click at [46, 92] on span "Money and Accounts" at bounding box center [50, 95] width 44 height 6
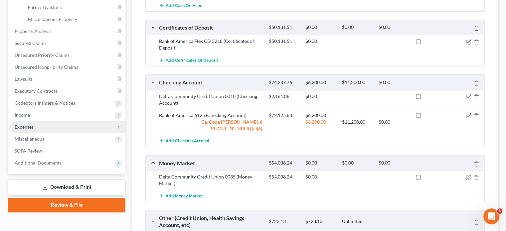
scroll to position [193, 0]
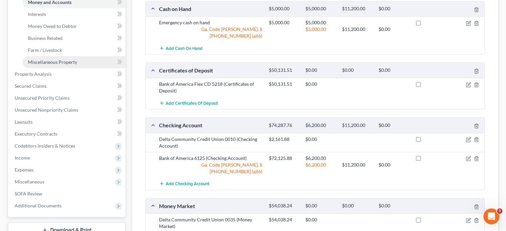
click at [61, 59] on span "Miscellaneous Property" at bounding box center [52, 62] width 49 height 6
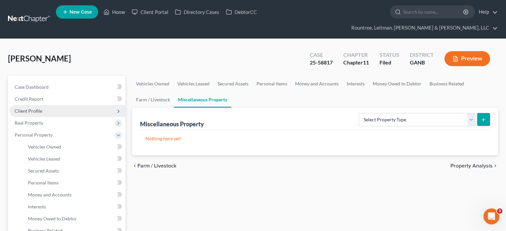
scroll to position [100, 0]
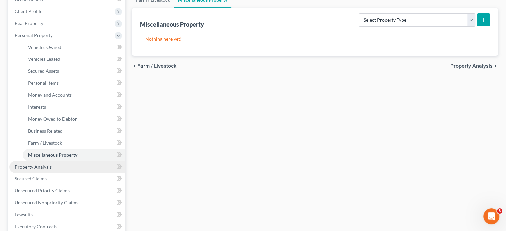
click at [39, 164] on span "Property Analysis" at bounding box center [33, 167] width 37 height 6
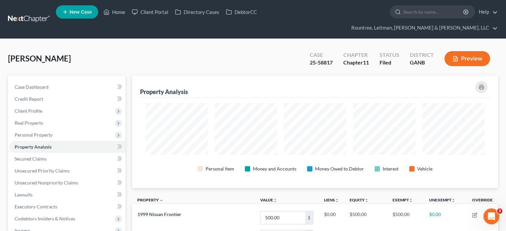
scroll to position [133, 0]
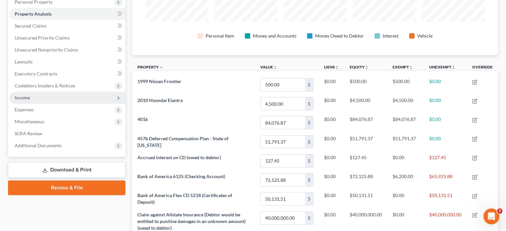
click at [36, 92] on span "Income" at bounding box center [67, 98] width 116 height 12
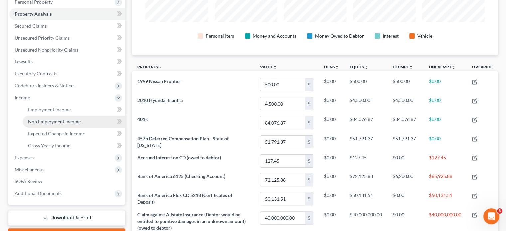
click at [59, 119] on span "Non Employment Income" at bounding box center [54, 122] width 53 height 6
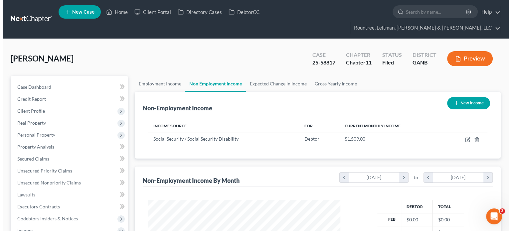
scroll to position [118, 205]
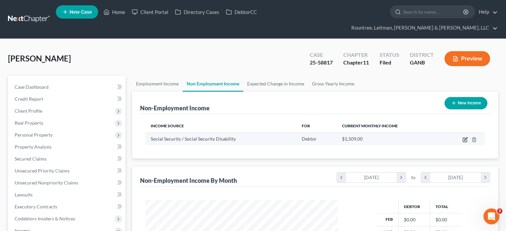
click at [465, 137] on icon "button" at bounding box center [465, 139] width 5 height 5
select select "4"
select select "0"
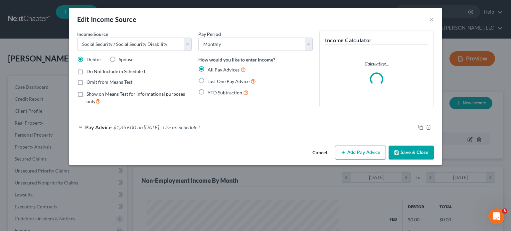
scroll to position [118, 208]
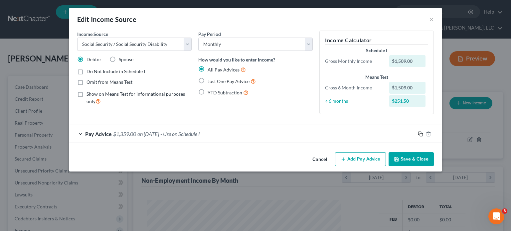
click at [421, 133] on icon "button" at bounding box center [420, 133] width 5 height 5
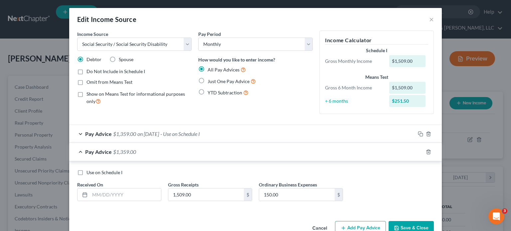
click at [159, 133] on span "on [DATE]" at bounding box center [148, 134] width 22 height 6
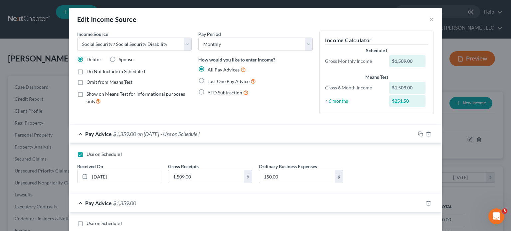
scroll to position [67, 0]
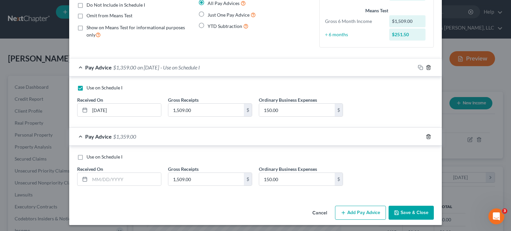
click at [427, 135] on icon "button" at bounding box center [428, 136] width 5 height 5
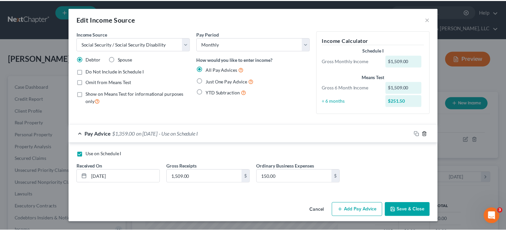
scroll to position [0, 0]
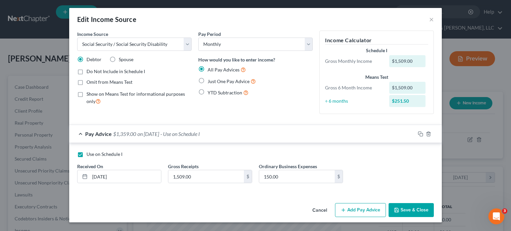
click at [411, 211] on button "Save & Close" at bounding box center [411, 210] width 45 height 14
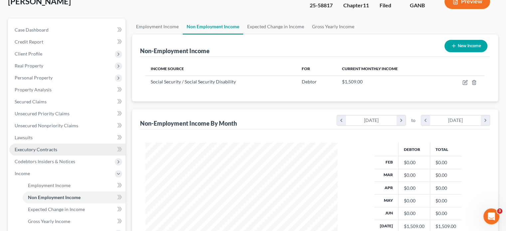
scroll to position [133, 0]
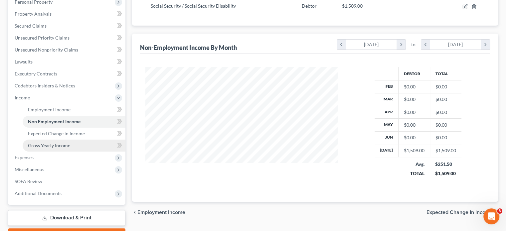
click at [54, 143] on span "Gross Yearly Income" at bounding box center [49, 146] width 42 height 6
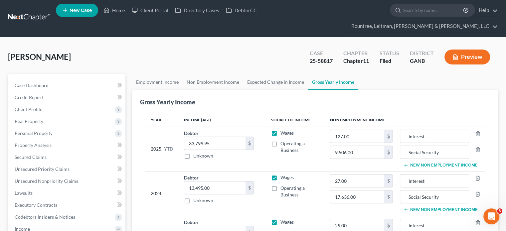
scroll to position [67, 0]
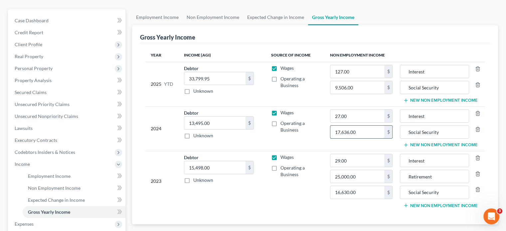
click at [365, 126] on input "17,636.00" at bounding box center [357, 132] width 54 height 13
click at [267, 189] on td "Wages Operating a Business" at bounding box center [295, 181] width 59 height 60
click at [361, 111] on td "27.00 $ 17,636.00 $" at bounding box center [362, 128] width 74 height 45
click at [362, 126] on input "17,636.00" at bounding box center [357, 132] width 54 height 13
click at [282, 189] on td "Wages Operating a Business" at bounding box center [295, 181] width 59 height 60
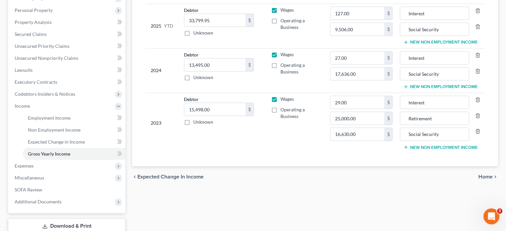
scroll to position [158, 0]
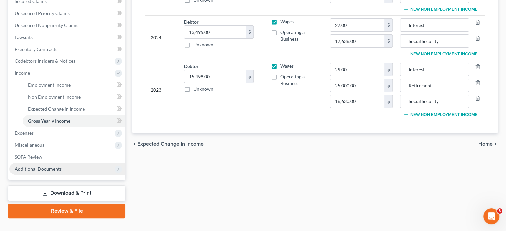
click at [39, 166] on span "Additional Documents" at bounding box center [38, 169] width 47 height 6
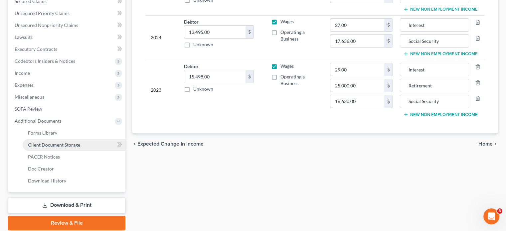
click at [55, 139] on link "Client Document Storage" at bounding box center [74, 145] width 103 height 12
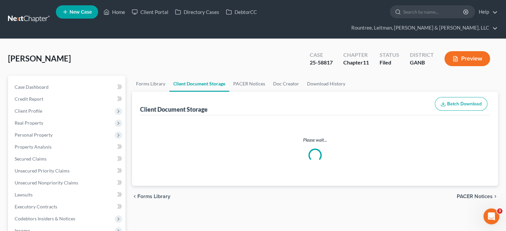
select select "5"
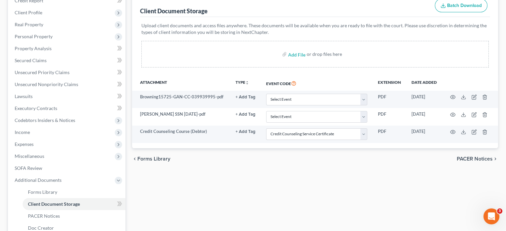
scroll to position [100, 0]
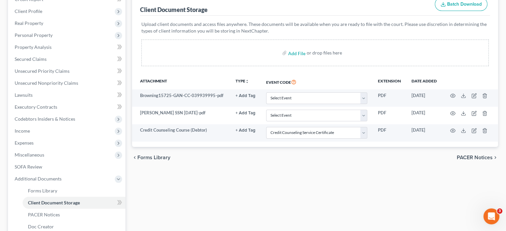
select select "5"
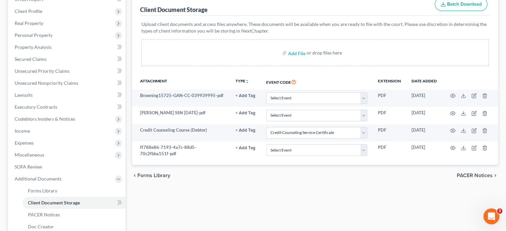
select select "5"
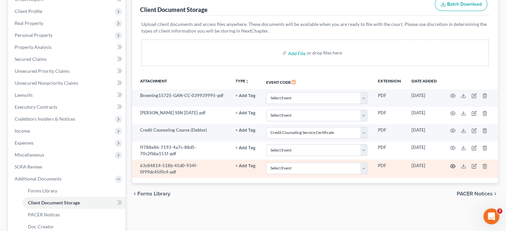
click at [452, 166] on circle "button" at bounding box center [452, 166] width 1 height 1
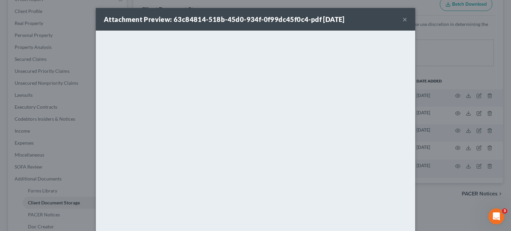
click at [403, 19] on button "×" at bounding box center [405, 19] width 5 height 8
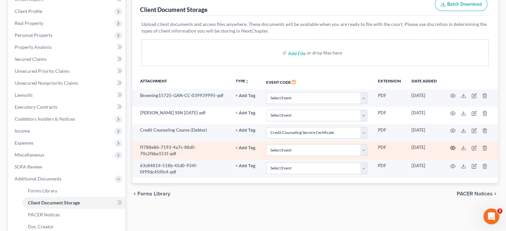
click at [451, 145] on icon "button" at bounding box center [452, 147] width 5 height 5
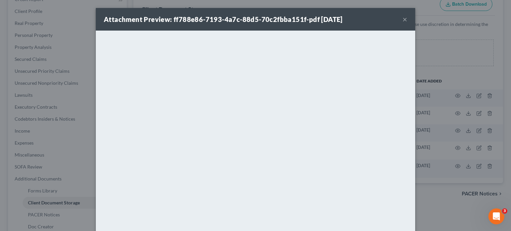
click at [403, 17] on button "×" at bounding box center [405, 19] width 5 height 8
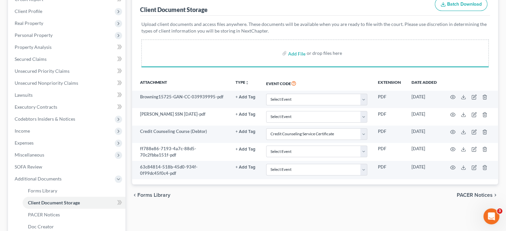
select select "5"
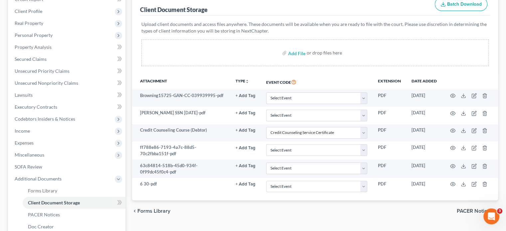
select select "5"
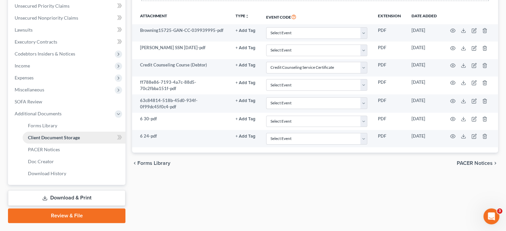
scroll to position [170, 0]
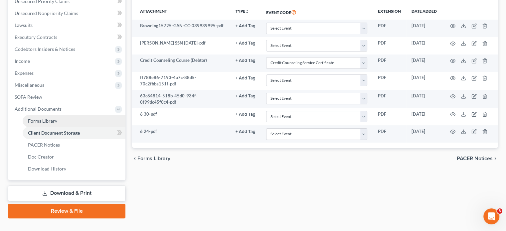
click at [47, 118] on span "Forms Library" at bounding box center [42, 121] width 29 height 6
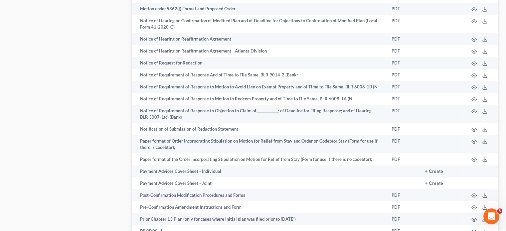
scroll to position [532, 0]
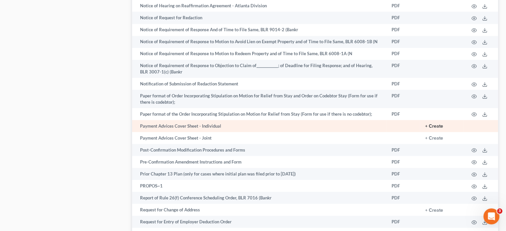
click at [433, 124] on button "+ Create" at bounding box center [434, 126] width 18 height 5
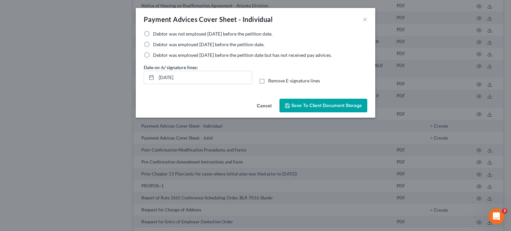
drag, startPoint x: 148, startPoint y: 43, endPoint x: 288, endPoint y: 115, distance: 157.3
click at [153, 43] on label "Debtor was employed [DATE] before the petition date." at bounding box center [208, 44] width 111 height 7
click at [156, 43] on input "Debtor was employed [DATE] before the petition date." at bounding box center [158, 43] width 4 height 4
radio input "true"
click at [319, 107] on span "Save to Client Document Storage" at bounding box center [327, 106] width 71 height 6
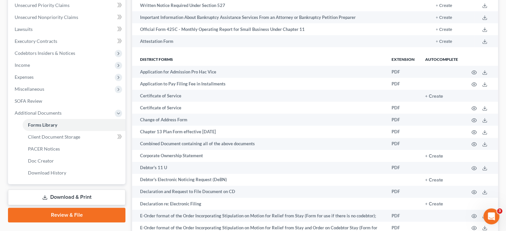
scroll to position [233, 0]
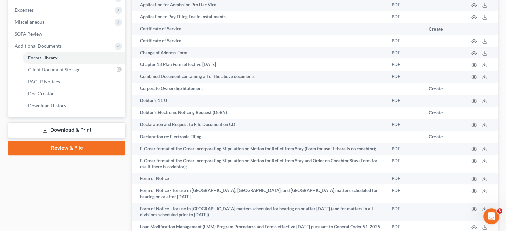
click at [61, 122] on link "Download & Print" at bounding box center [66, 130] width 117 height 16
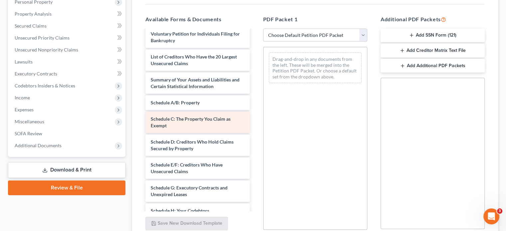
scroll to position [164, 0]
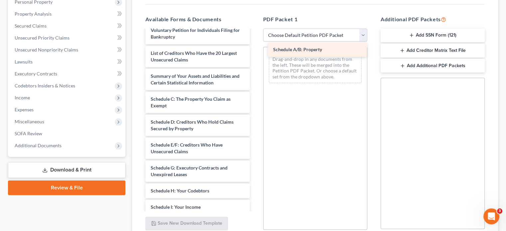
drag, startPoint x: 186, startPoint y: 88, endPoint x: 309, endPoint y: 51, distance: 127.9
click at [255, 51] on div "Schedule A/B: Property Payment Advices Cover Sheet - Individual ([DATE]) 6 24-p…" at bounding box center [197, 119] width 115 height 506
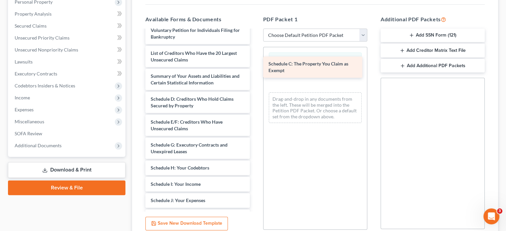
drag, startPoint x: 213, startPoint y: 89, endPoint x: 331, endPoint y: 66, distance: 120.0
click at [255, 66] on div "Schedule C: The Property You Claim as Exempt Payment Advices Cover Sheet - Indi…" at bounding box center [197, 107] width 115 height 483
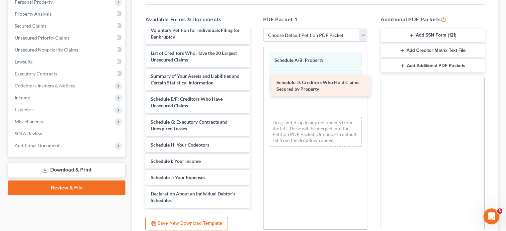
drag, startPoint x: 199, startPoint y: 90, endPoint x: 315, endPoint y: 87, distance: 116.2
click at [255, 86] on div "Schedule D: Creditors Who Hold Claims Secured by Property Payment Advices Cover…" at bounding box center [197, 96] width 115 height 460
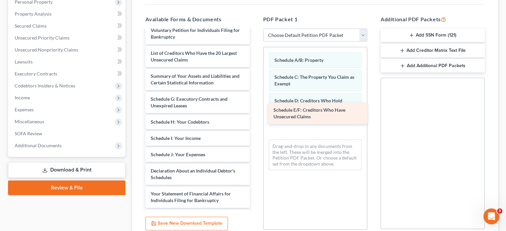
drag, startPoint x: 192, startPoint y: 90, endPoint x: 315, endPoint y: 114, distance: 125.1
click at [255, 114] on div "Schedule E/F: Creditors Who Have Unsecured Claims Payment Advices Cover Sheet -…" at bounding box center [197, 84] width 115 height 437
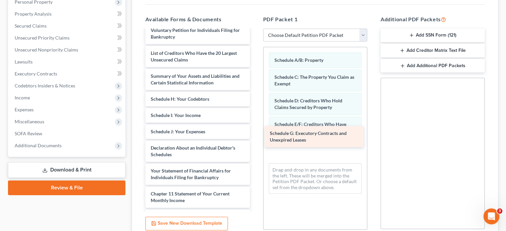
drag, startPoint x: 185, startPoint y: 94, endPoint x: 304, endPoint y: 141, distance: 128.1
click at [255, 141] on div "Schedule G: Executory Contracts and Unexpired Leases Payment Advices Cover Shee…" at bounding box center [197, 73] width 115 height 414
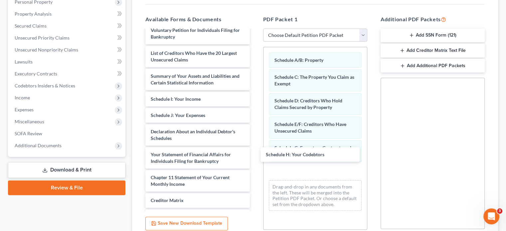
drag, startPoint x: 160, startPoint y: 86, endPoint x: 260, endPoint y: 148, distance: 117.4
click at [255, 153] on div "Schedule H: Your Codebtors Payment Advices Cover Sheet - Individual ([DATE]) 6 …" at bounding box center [197, 65] width 115 height 398
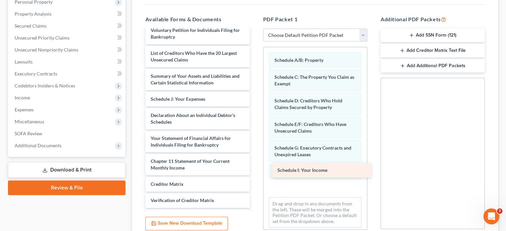
drag, startPoint x: 200, startPoint y: 86, endPoint x: 323, endPoint y: 170, distance: 149.5
click at [255, 170] on div "Schedule I: Your Income Payment Advices Cover Sheet - Individual ([DATE]) 6 24-…" at bounding box center [197, 56] width 115 height 381
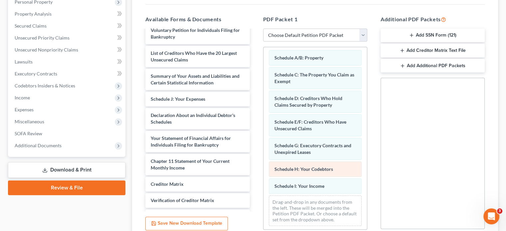
scroll to position [3, 0]
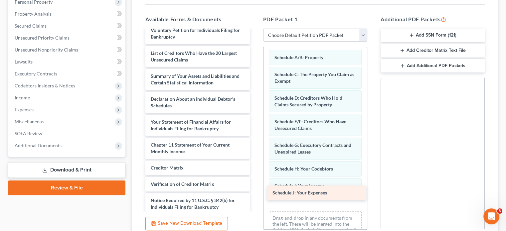
drag, startPoint x: 204, startPoint y: 89, endPoint x: 326, endPoint y: 191, distance: 159.2
click at [255, 191] on div "Schedule J: Your Expenses Payment Advices Cover Sheet - Individual ([DATE]) 6 2…" at bounding box center [197, 48] width 115 height 365
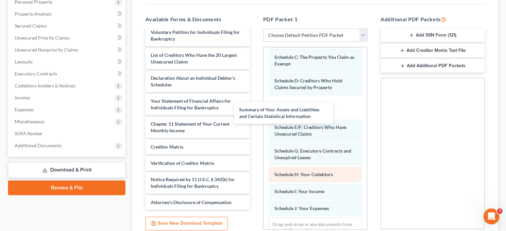
scroll to position [162, 0]
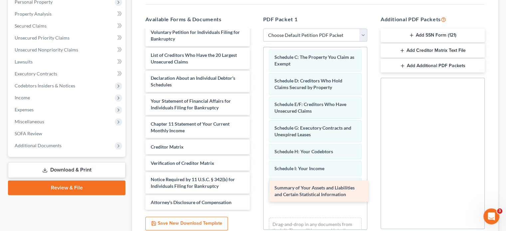
drag, startPoint x: 198, startPoint y: 67, endPoint x: 322, endPoint y: 191, distance: 175.6
click at [255, 191] on div "Summary of Your Assets and Liabilities and Certain Statistical Information Paym…" at bounding box center [197, 39] width 115 height 342
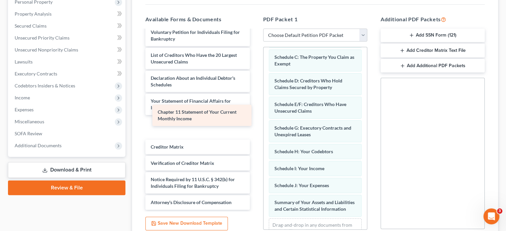
scroll to position [139, 0]
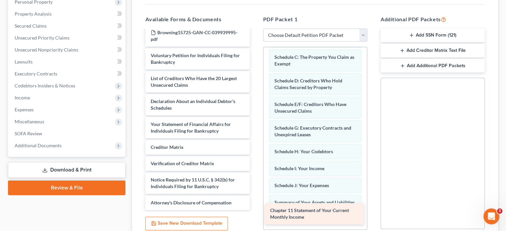
drag, startPoint x: 183, startPoint y: 115, endPoint x: 302, endPoint y: 215, distance: 155.3
click at [255, 210] on div "Chapter 11 Statement of Your Current Monthly Income Payment Advices Cover Sheet…" at bounding box center [197, 50] width 115 height 319
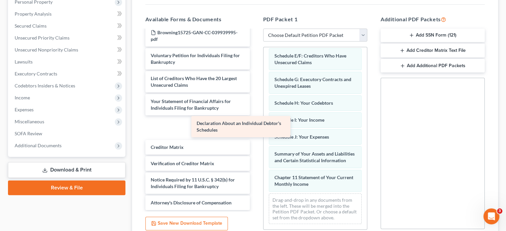
scroll to position [116, 0]
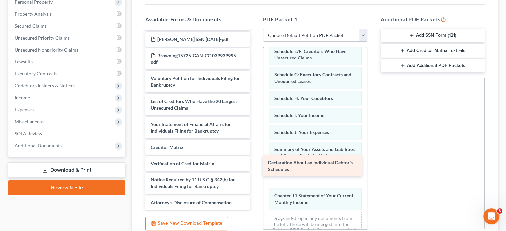
drag, startPoint x: 200, startPoint y: 90, endPoint x: 317, endPoint y: 163, distance: 138.8
click at [255, 163] on div "Declaration About an Individual Debtor's Schedules Payment Advices Cover Sheet …" at bounding box center [197, 62] width 115 height 296
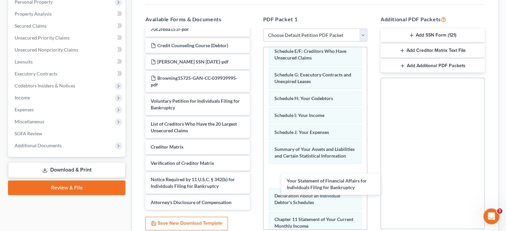
scroll to position [93, 0]
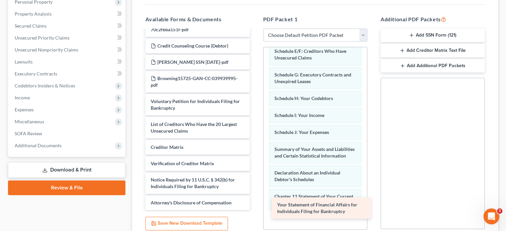
drag, startPoint x: 192, startPoint y: 113, endPoint x: 318, endPoint y: 206, distance: 157.1
click at [255, 206] on div "Your Statement of Financial Affairs for Individuals Filing for Bankruptcy Payme…" at bounding box center [197, 73] width 115 height 273
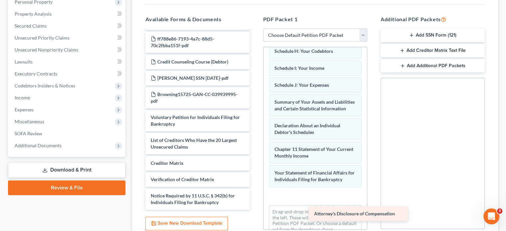
scroll to position [77, 0]
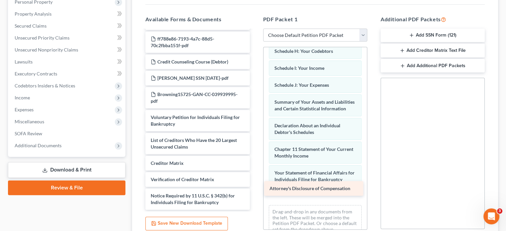
drag, startPoint x: 176, startPoint y: 189, endPoint x: 295, endPoint y: 188, distance: 118.8
click at [255, 188] on div "Attorney's Disclosure of Compensation Payment Advices Cover Sheet - Individual …" at bounding box center [197, 81] width 115 height 257
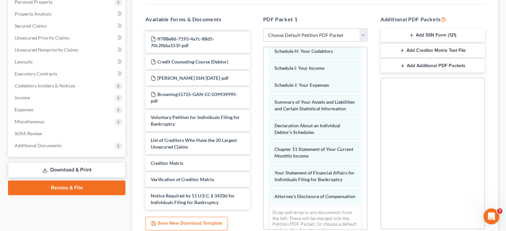
click at [424, 59] on button "Add Additional PDF Packets" at bounding box center [433, 66] width 104 height 14
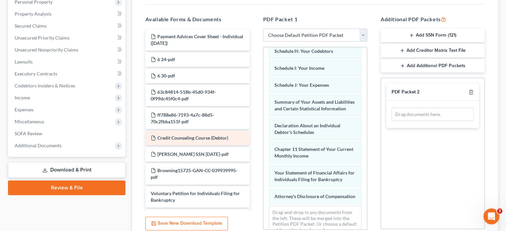
scroll to position [0, 0]
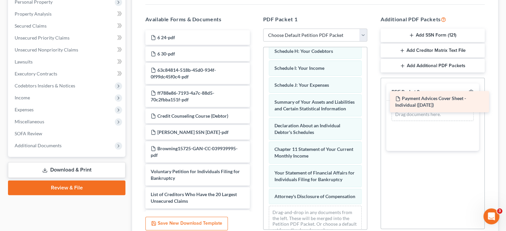
drag, startPoint x: 178, startPoint y: 31, endPoint x: 422, endPoint y: 105, distance: 254.4
click at [255, 105] on div "Payment Advices Cover Sheet - Individual ([DATE]) Payment Advices Cover Sheet -…" at bounding box center [197, 147] width 115 height 234
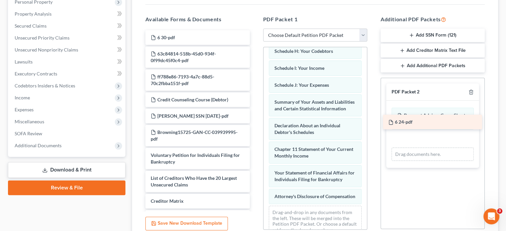
drag, startPoint x: 174, startPoint y: 28, endPoint x: 412, endPoint y: 125, distance: 256.7
click at [255, 125] on div "6 24-pdf 6 24-pdf 6 30-pdf 63c84814-518b-45d0-934f-0f99dc45f0c4-pdf ff788e86-71…" at bounding box center [197, 139] width 115 height 218
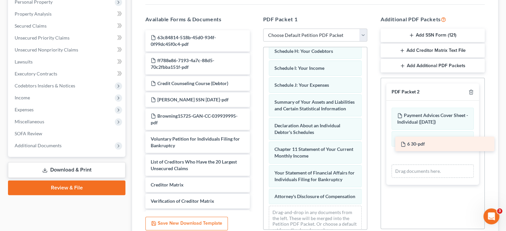
drag, startPoint x: 165, startPoint y: 24, endPoint x: 415, endPoint y: 143, distance: 276.9
click at [255, 143] on div "6 30-pdf 6 30-pdf 63c84814-518b-45d0-934f-0f99dc45f0c4-pdf ff788e86-7193-4a7c-8…" at bounding box center [197, 130] width 115 height 201
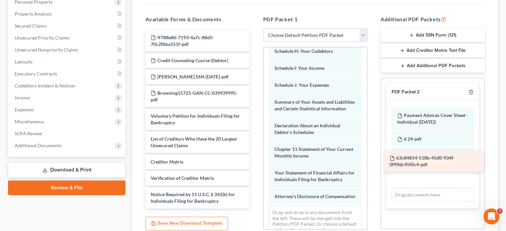
drag, startPoint x: 185, startPoint y: 26, endPoint x: 424, endPoint y: 159, distance: 273.5
click at [255, 159] on div "63c84814-518b-45d0-934f-0f99dc45f0c4-pdf 63c84814-518b-45d0-934f-0f99dc45f0c4-p…" at bounding box center [197, 119] width 115 height 178
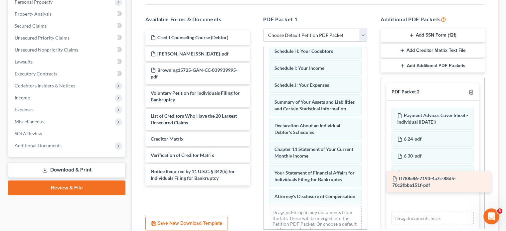
drag, startPoint x: 184, startPoint y: 30, endPoint x: 426, endPoint y: 184, distance: 287.0
click at [255, 184] on div "ff788e86-7193-4a7c-88d5-70c2fbba151f-pdf ff788e86-7193-4a7c-88d5-70c2fbba151f-p…" at bounding box center [197, 107] width 115 height 155
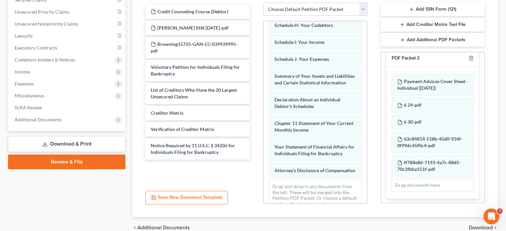
scroll to position [179, 0]
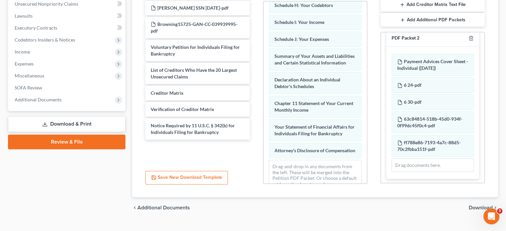
click at [479, 205] on span "Download" at bounding box center [481, 207] width 24 height 5
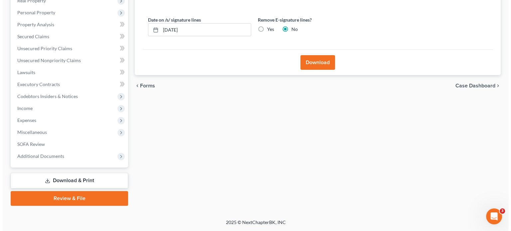
scroll to position [110, 0]
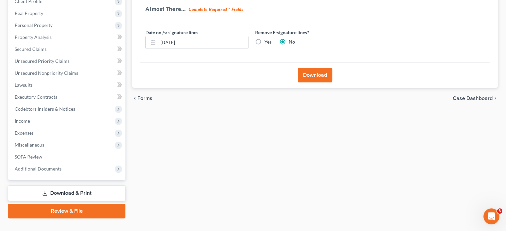
click at [317, 68] on button "Download" at bounding box center [315, 75] width 35 height 15
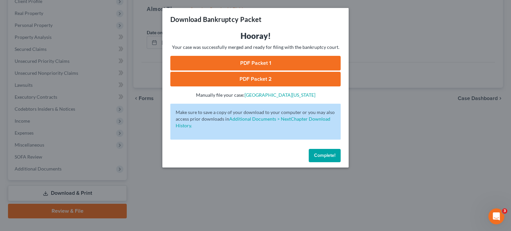
click at [249, 62] on link "PDF Packet 1" at bounding box center [255, 63] width 170 height 15
click at [240, 78] on link "PDF Packet 2" at bounding box center [255, 79] width 170 height 15
